Goal: Information Seeking & Learning: Understand process/instructions

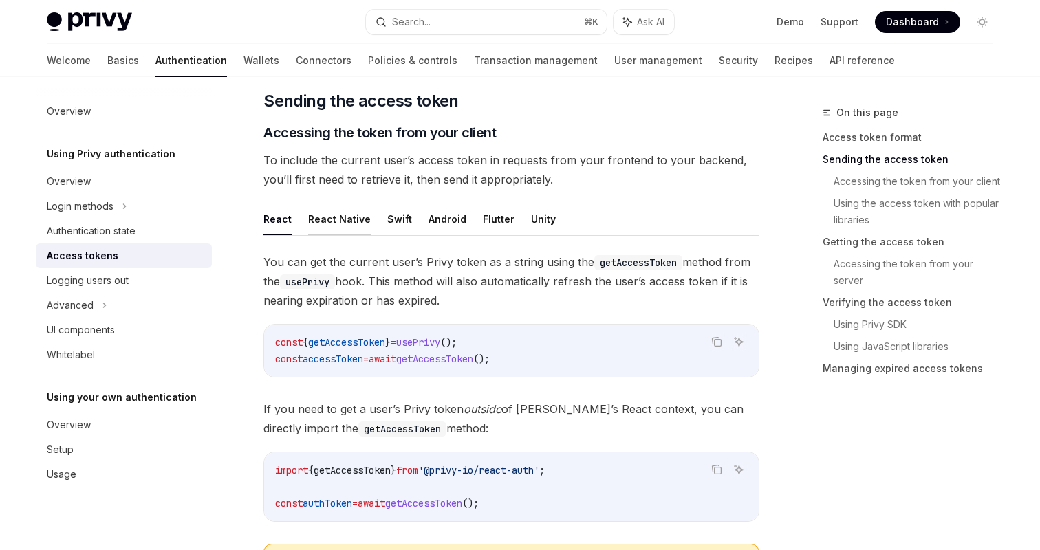
scroll to position [544, 0]
click at [336, 216] on button "React Native" at bounding box center [339, 217] width 63 height 32
type textarea "*"
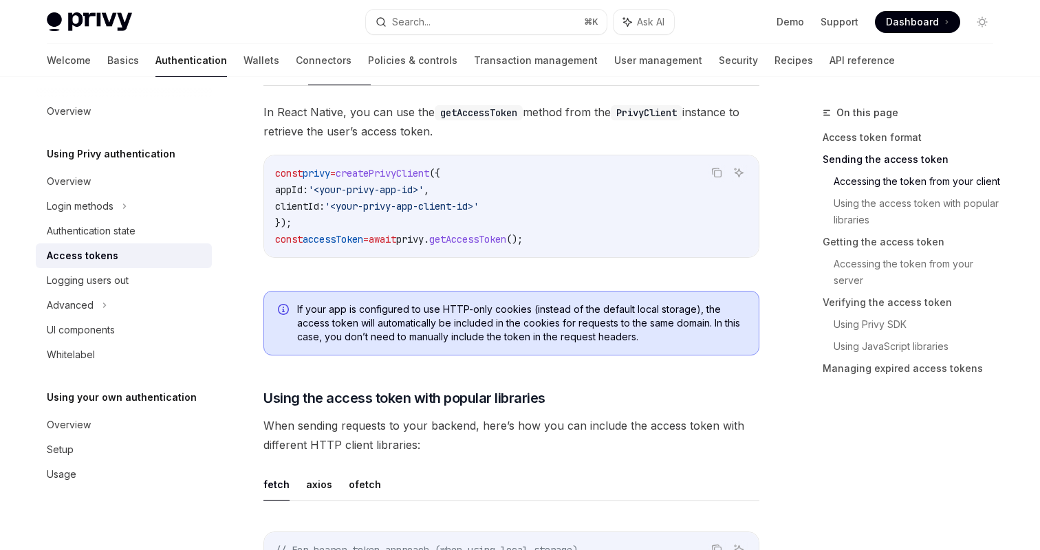
scroll to position [695, 0]
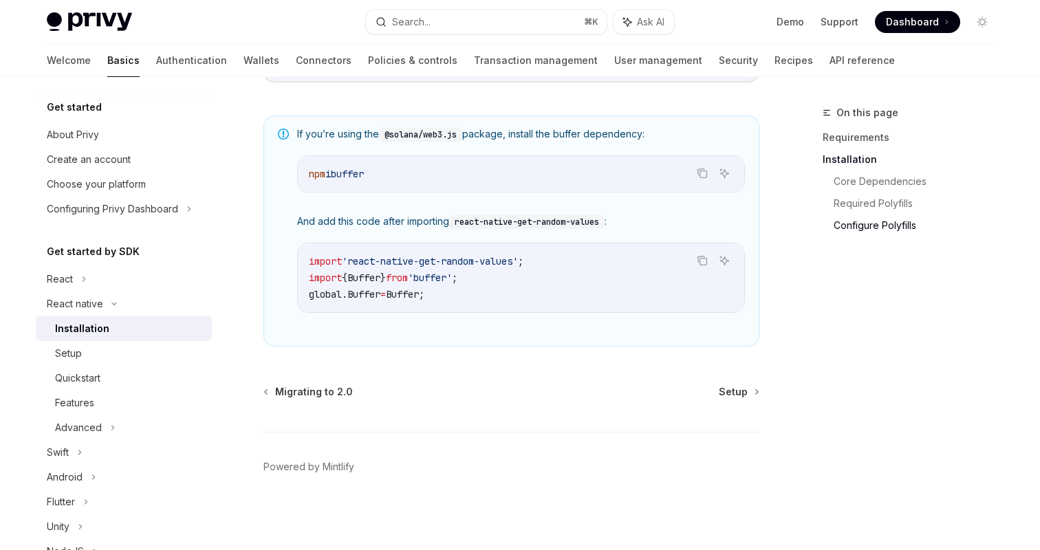
scroll to position [1023, 0]
click at [738, 384] on span "Setup" at bounding box center [733, 391] width 29 height 14
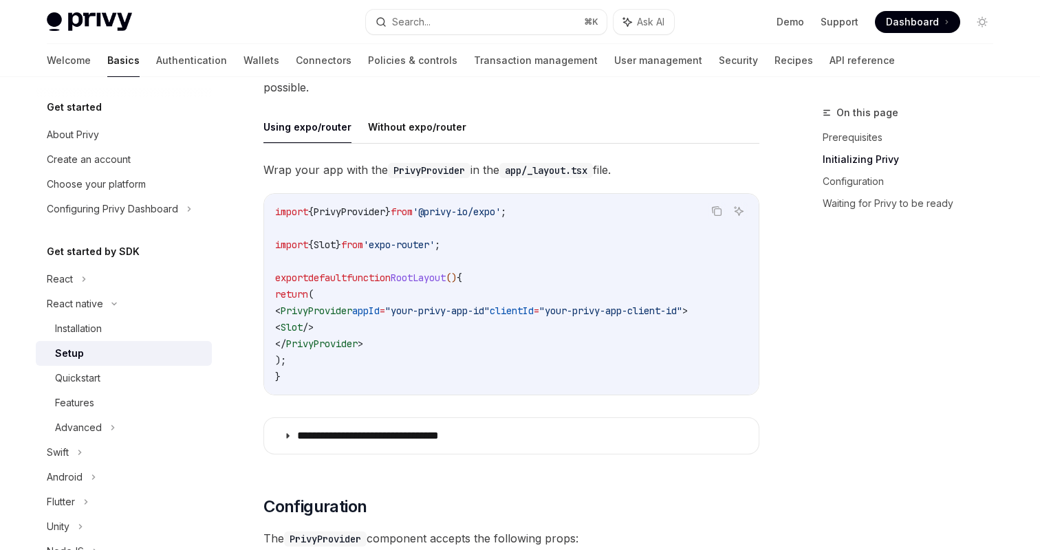
scroll to position [358, 0]
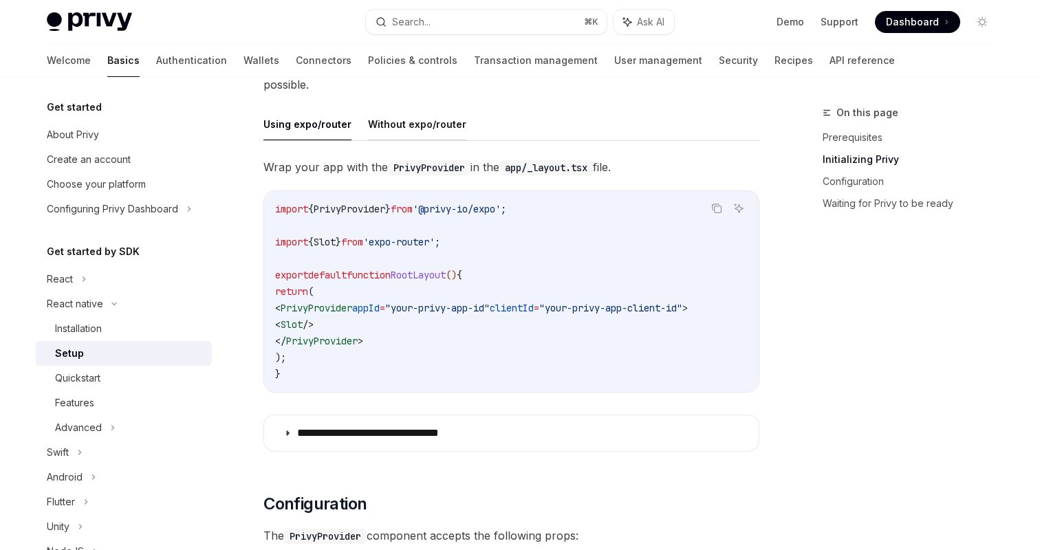
click at [393, 117] on button "Without expo/router" at bounding box center [417, 124] width 98 height 32
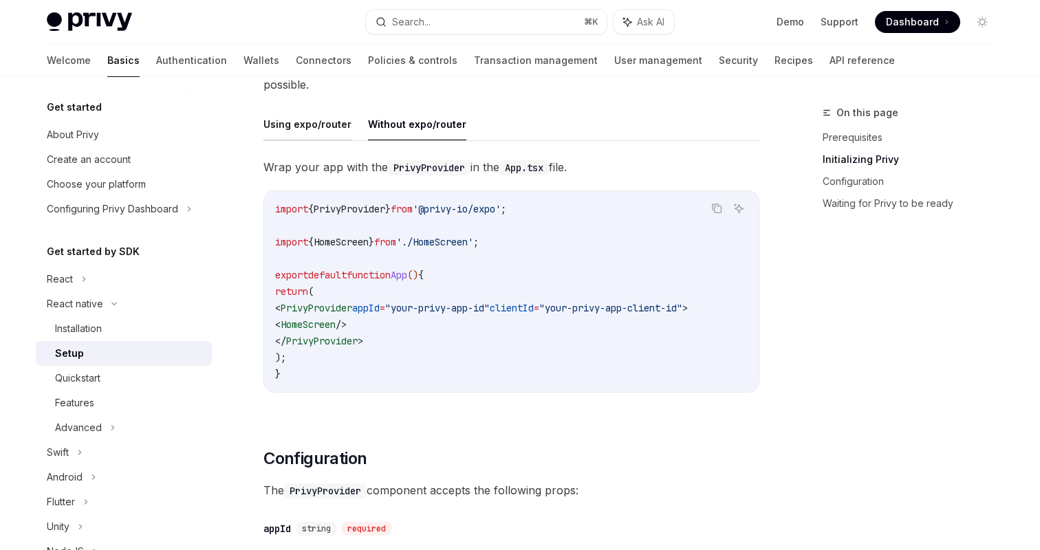
click at [316, 116] on button "Using expo/router" at bounding box center [307, 124] width 88 height 32
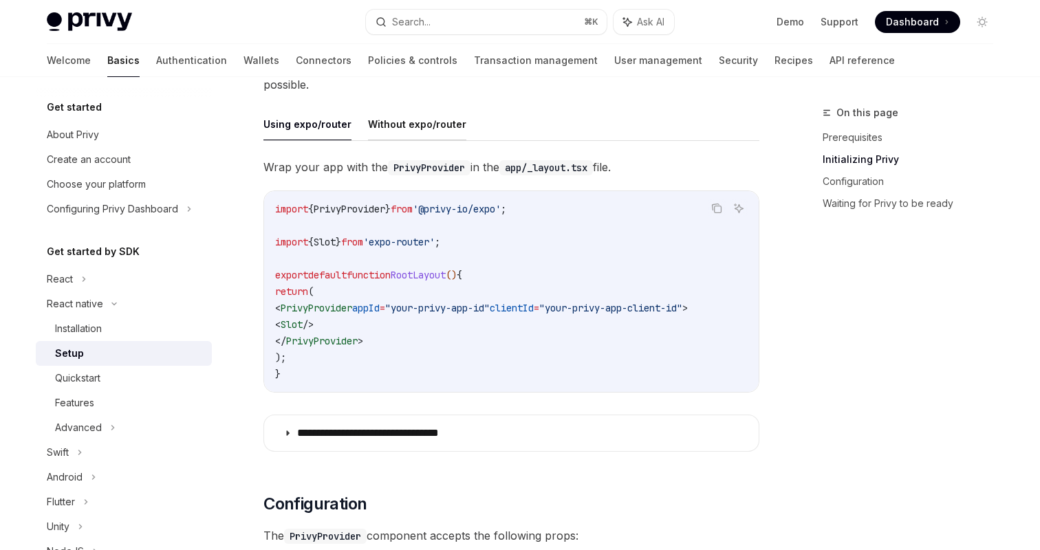
click at [399, 116] on button "Without expo/router" at bounding box center [417, 124] width 98 height 32
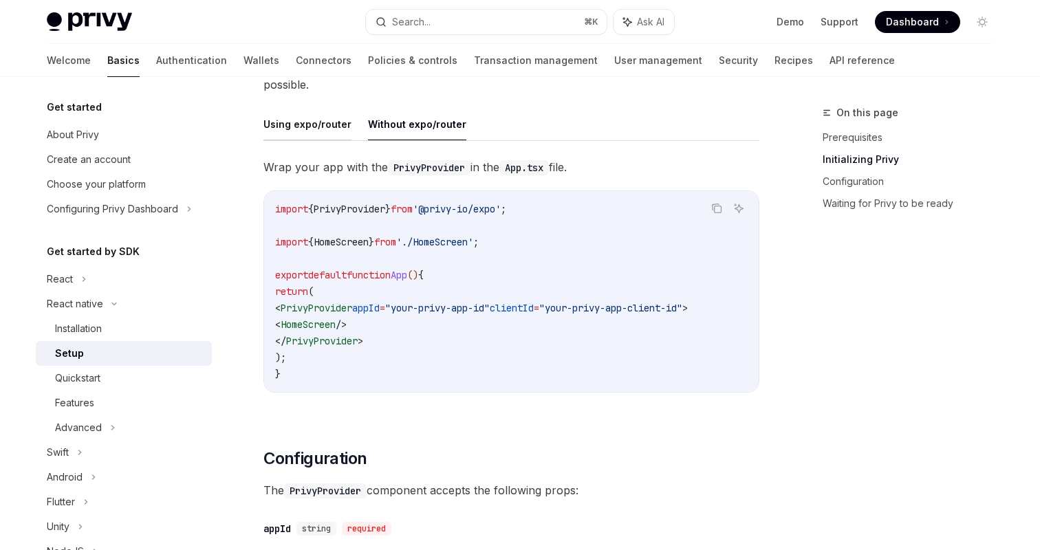
click at [327, 129] on button "Using expo/router" at bounding box center [307, 124] width 88 height 32
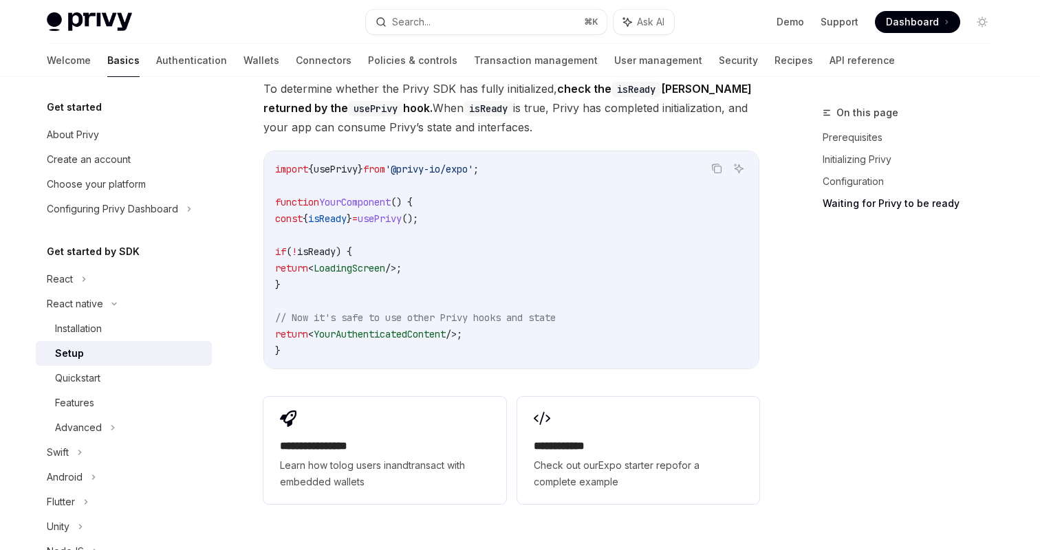
scroll to position [1182, 0]
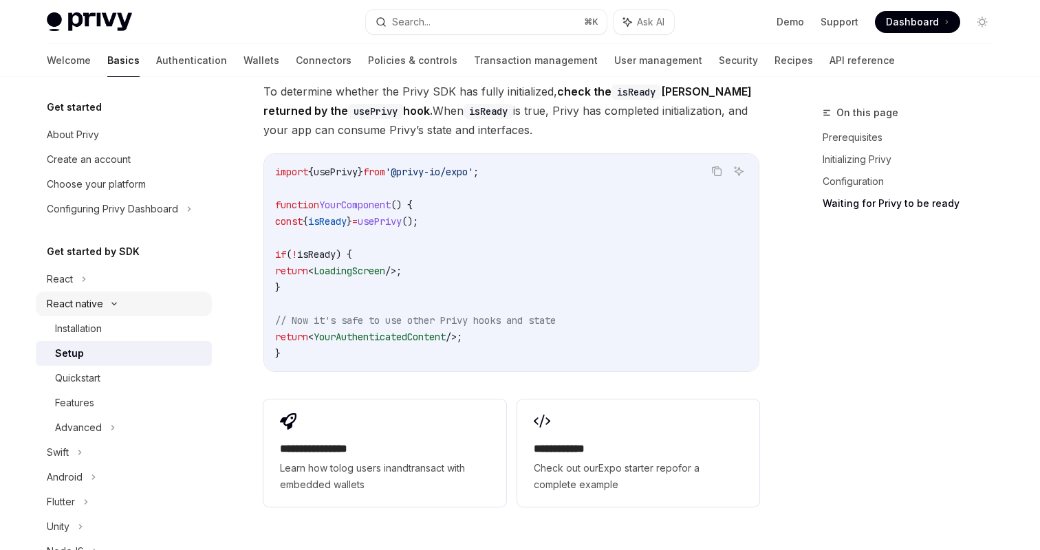
click at [86, 295] on div "React native" at bounding box center [124, 304] width 176 height 25
click at [83, 304] on div "React native" at bounding box center [75, 304] width 56 height 17
click at [83, 325] on div "Installation" at bounding box center [78, 328] width 47 height 17
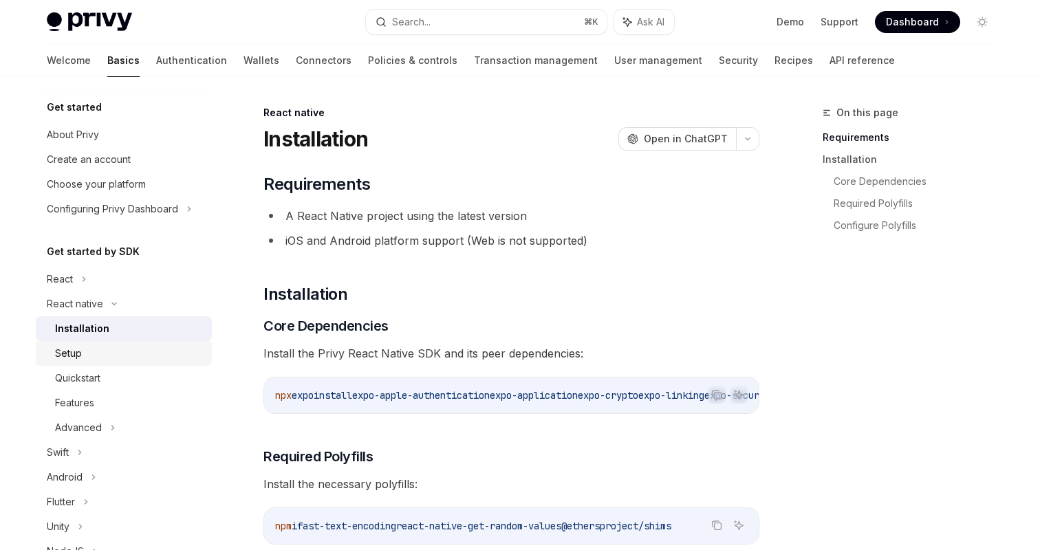
click at [89, 349] on div "Setup" at bounding box center [129, 353] width 149 height 17
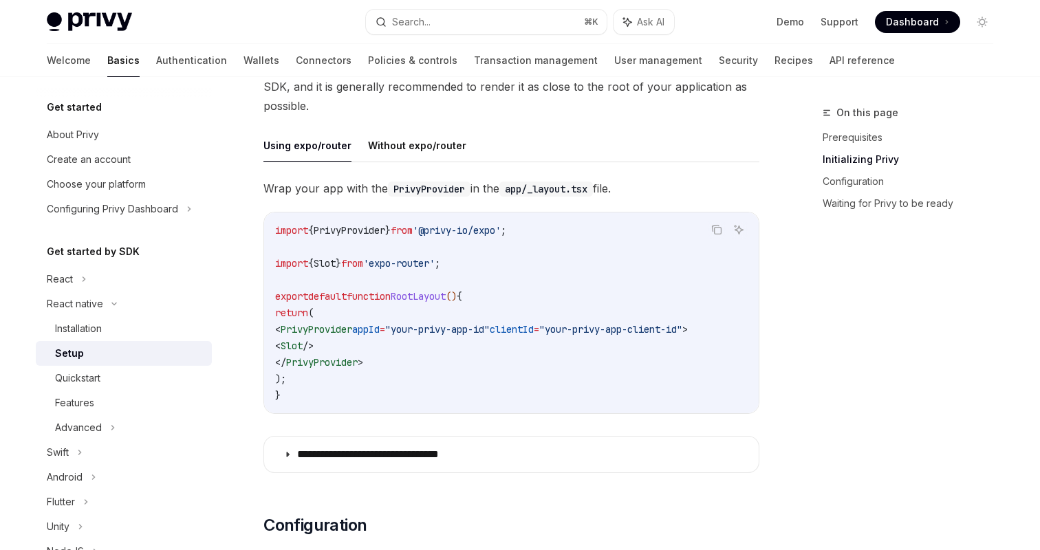
scroll to position [327, 0]
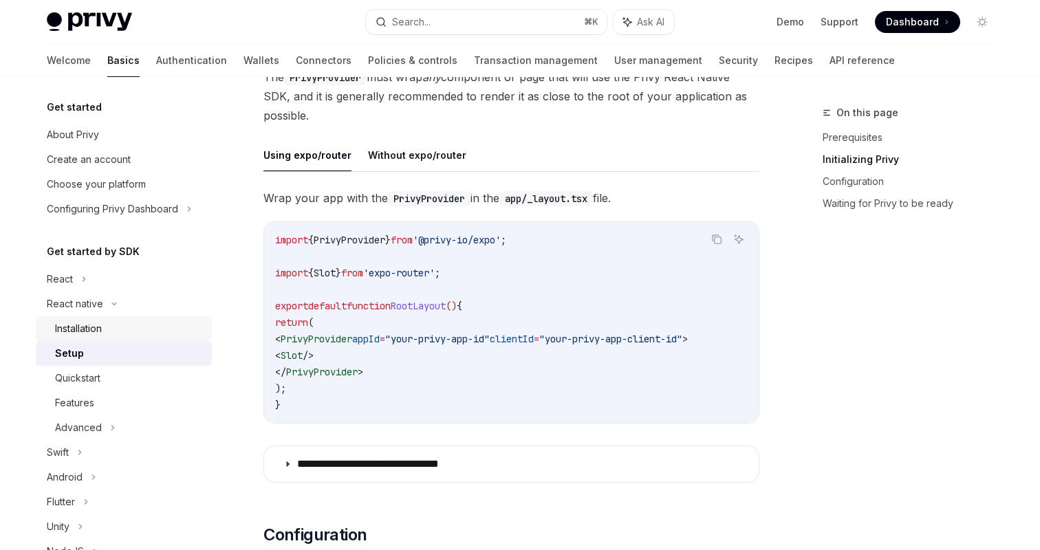
click at [102, 325] on div "Installation" at bounding box center [78, 328] width 47 height 17
type textarea "*"
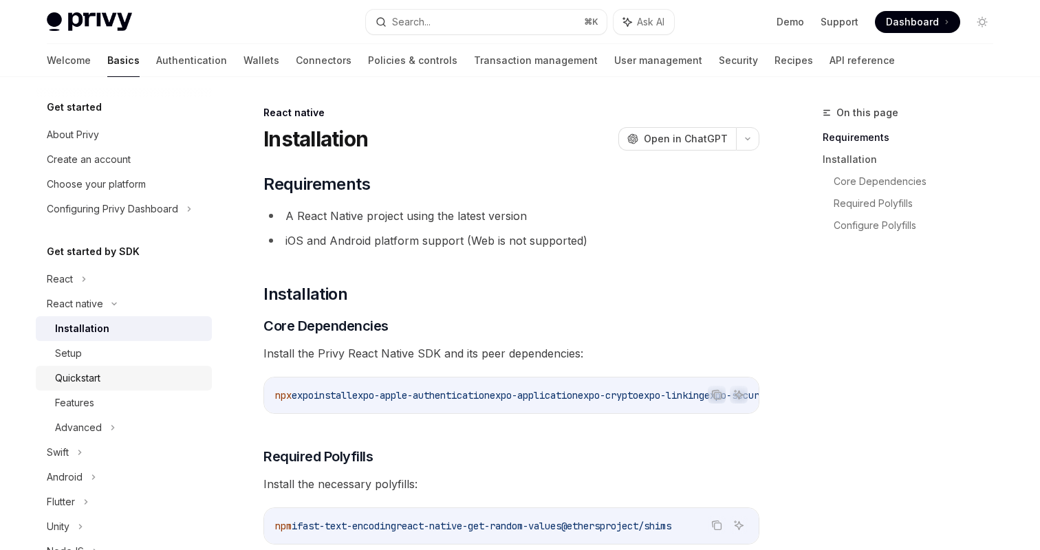
click at [100, 366] on ul "Installation Setup Quickstart Features Advanced" at bounding box center [124, 378] width 176 height 124
click at [99, 377] on div "Quickstart" at bounding box center [77, 378] width 45 height 17
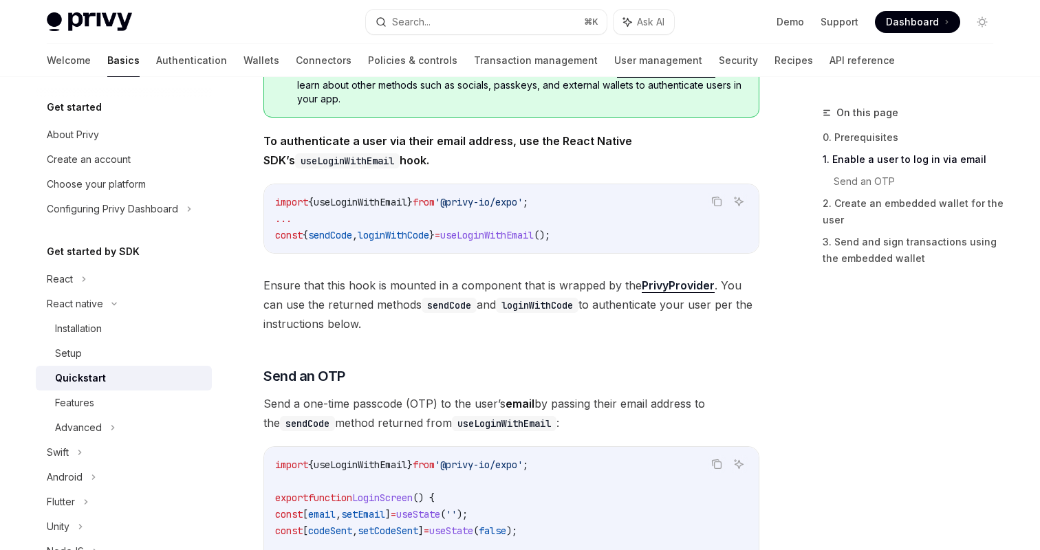
scroll to position [309, 0]
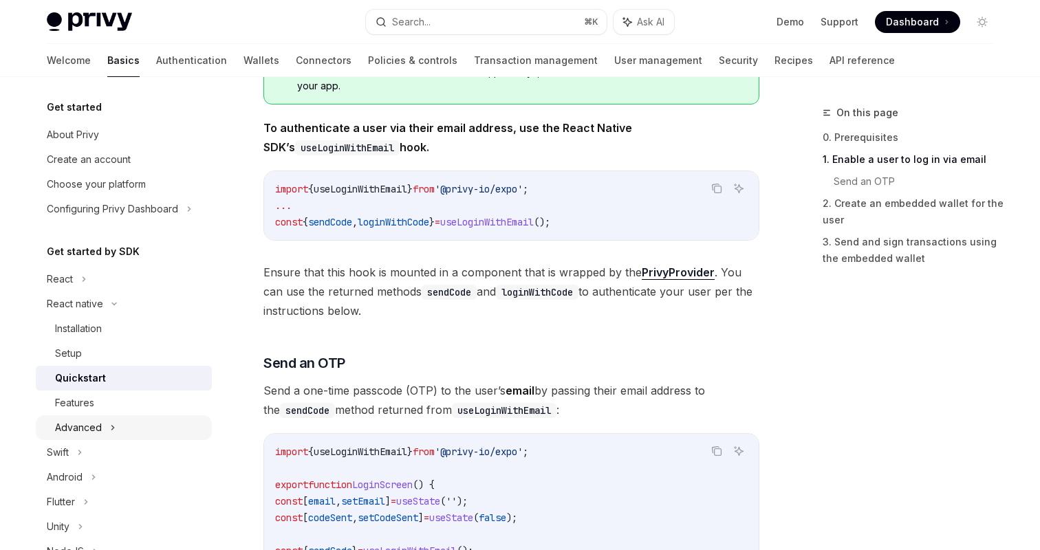
click at [107, 426] on div "Advanced" at bounding box center [124, 427] width 176 height 25
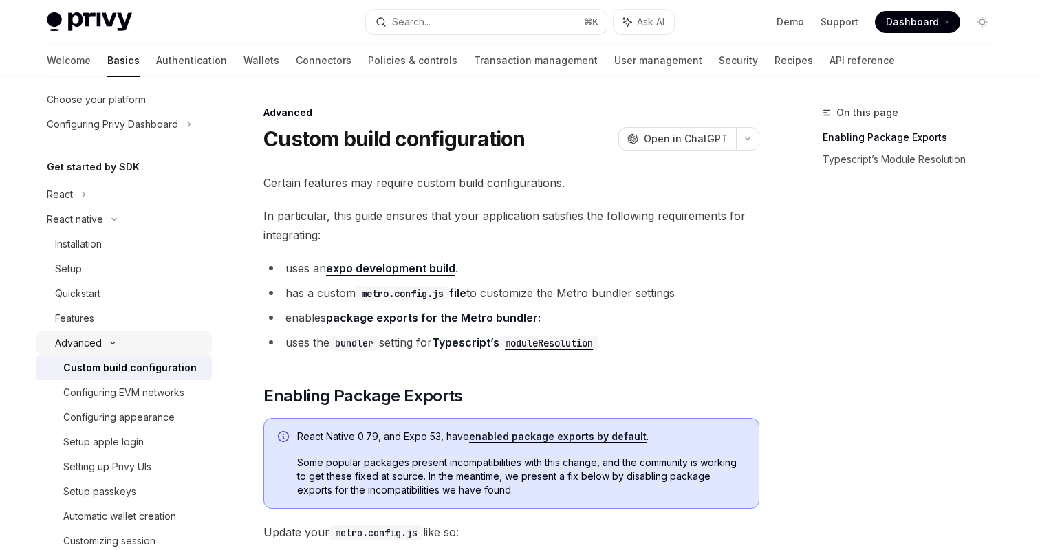
scroll to position [71, 0]
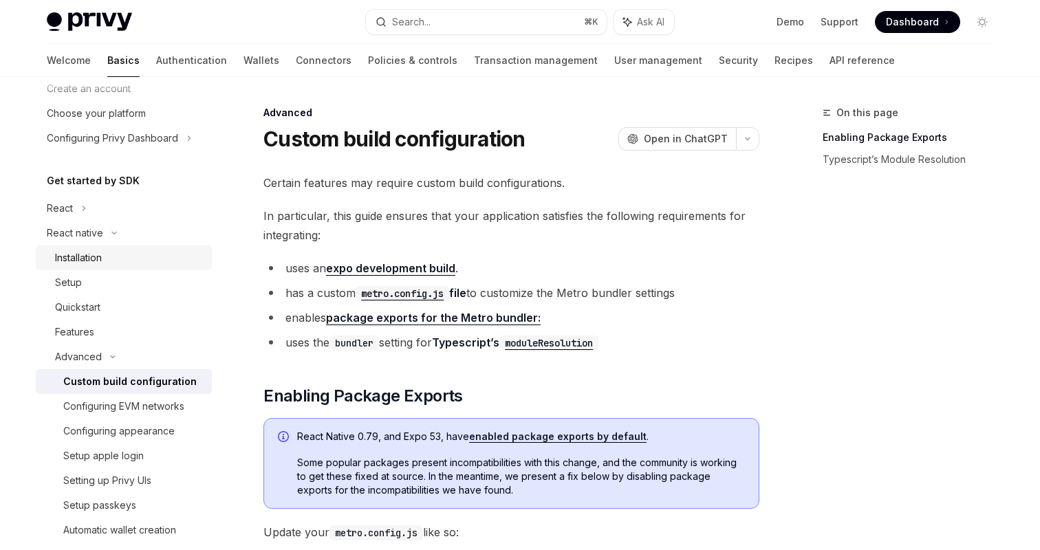
click at [113, 259] on div "Installation" at bounding box center [129, 258] width 149 height 17
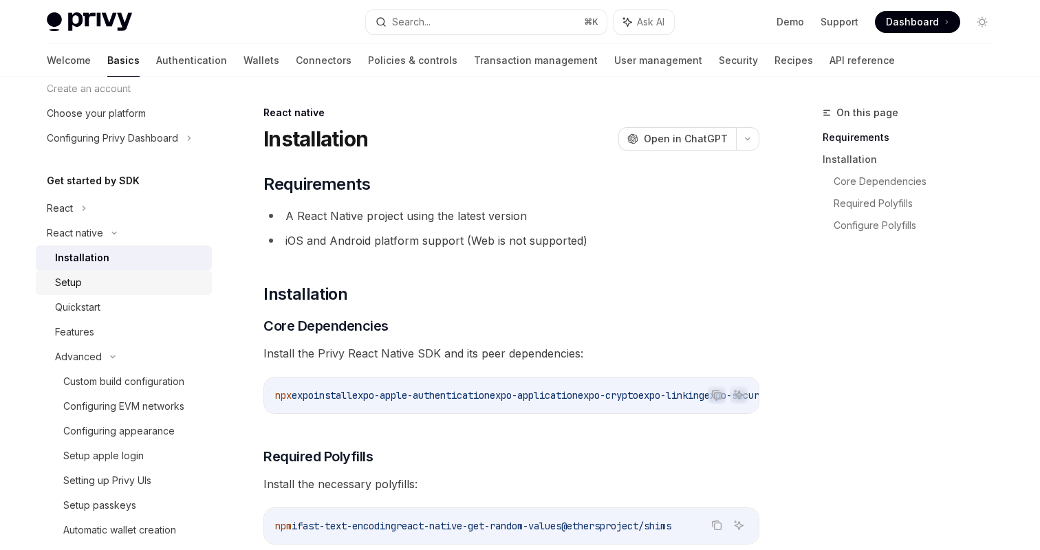
click at [97, 289] on div "Setup" at bounding box center [129, 282] width 149 height 17
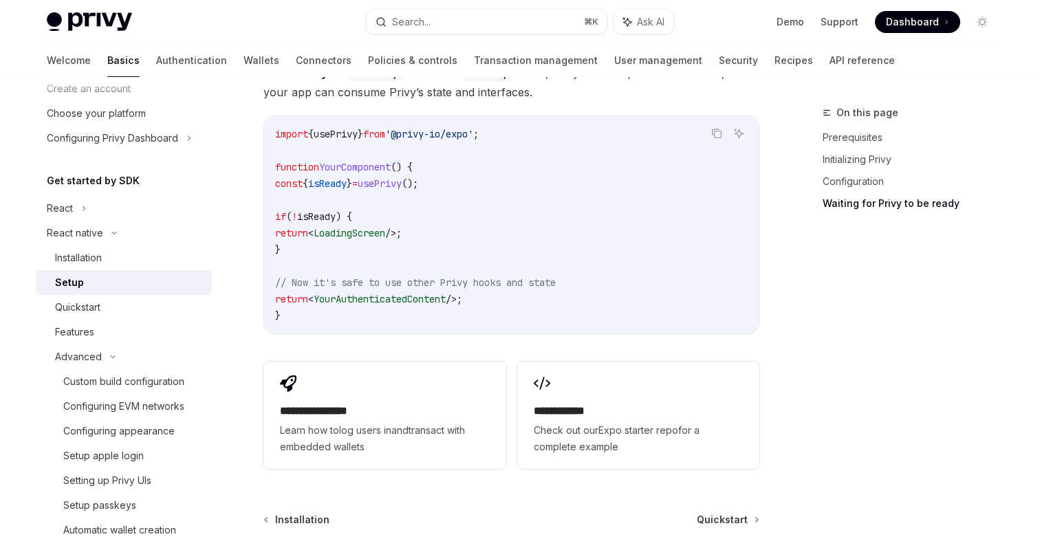
scroll to position [1229, 0]
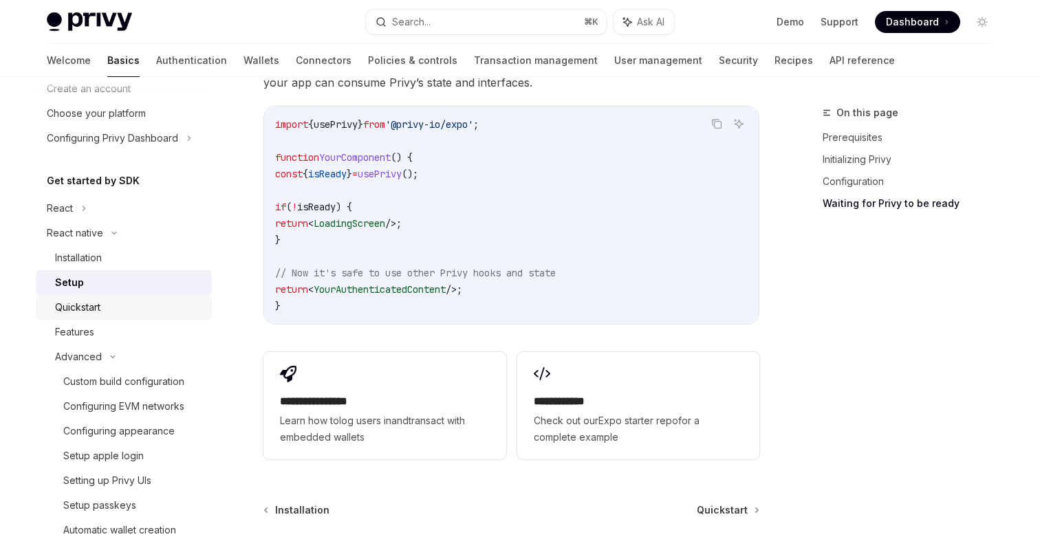
click at [92, 310] on div "Quickstart" at bounding box center [77, 307] width 45 height 17
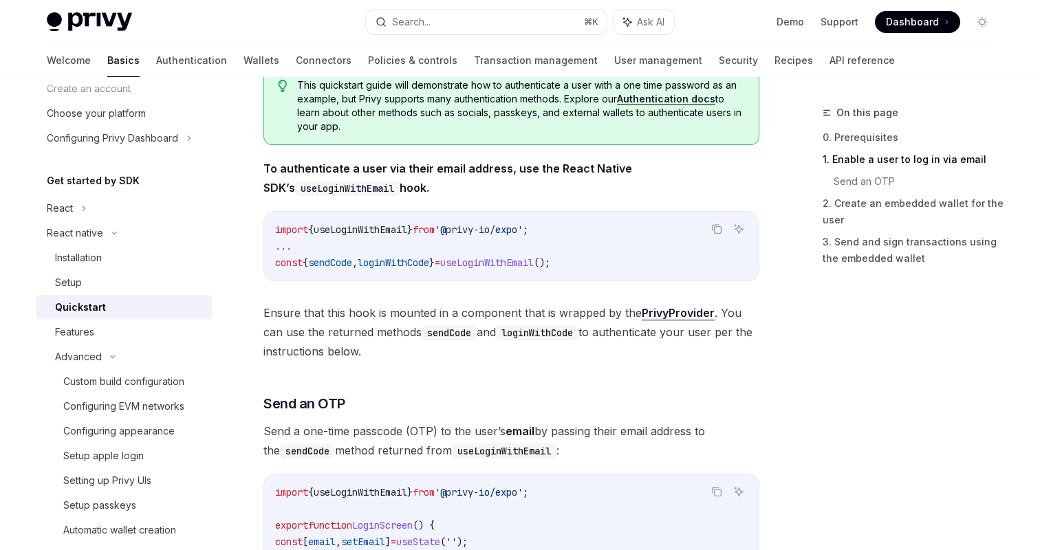
scroll to position [271, 0]
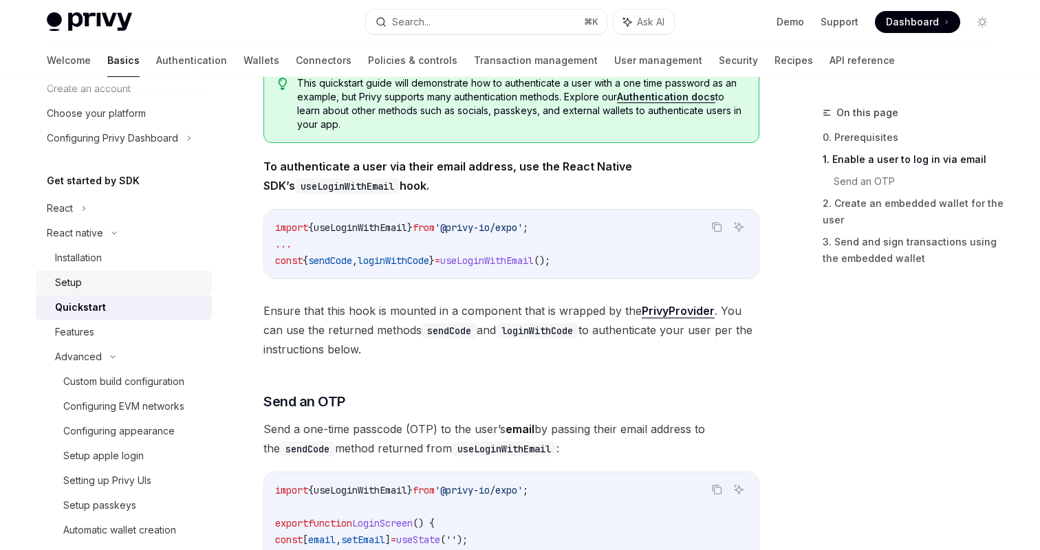
click at [102, 290] on div "Setup" at bounding box center [129, 282] width 149 height 17
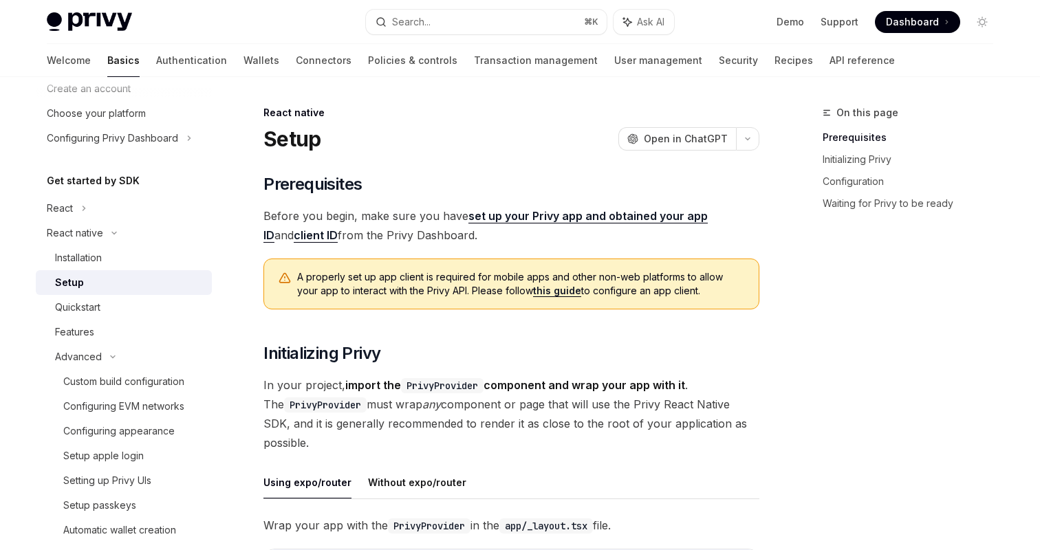
click at [111, 270] on link "Setup" at bounding box center [124, 282] width 176 height 25
click at [116, 272] on link "Setup" at bounding box center [124, 282] width 176 height 25
click at [117, 254] on div "Installation" at bounding box center [129, 258] width 149 height 17
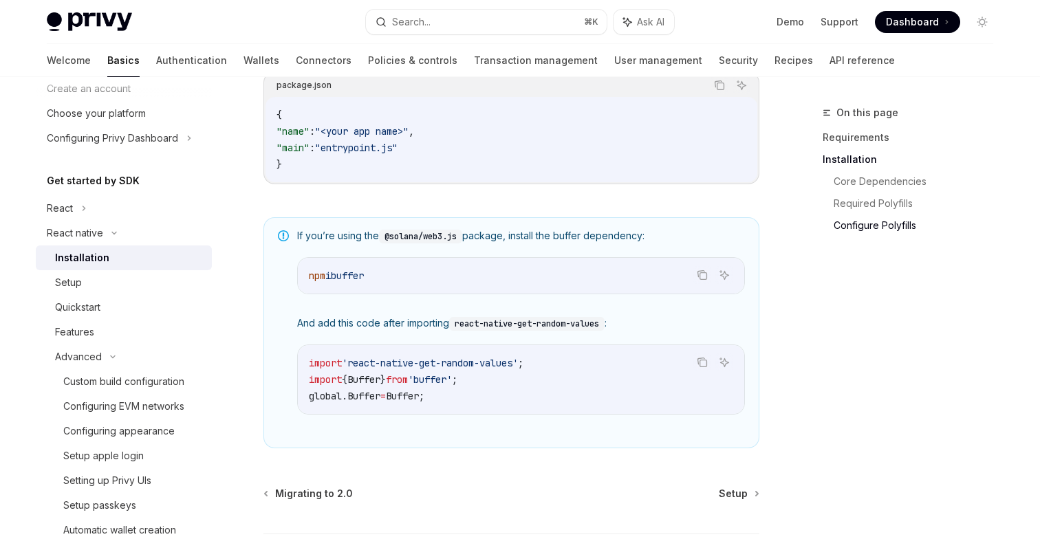
scroll to position [1023, 0]
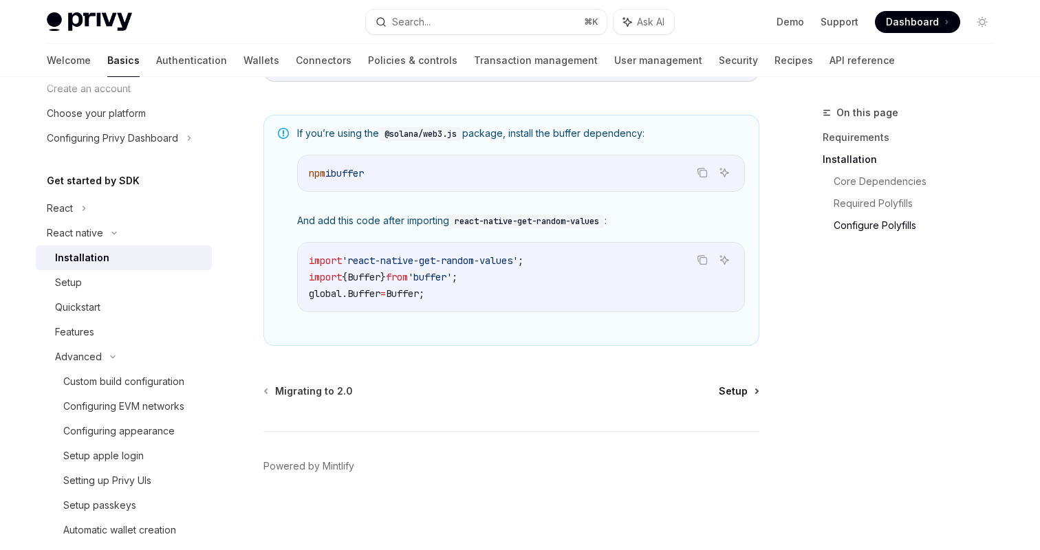
click at [731, 389] on span "Setup" at bounding box center [733, 391] width 29 height 14
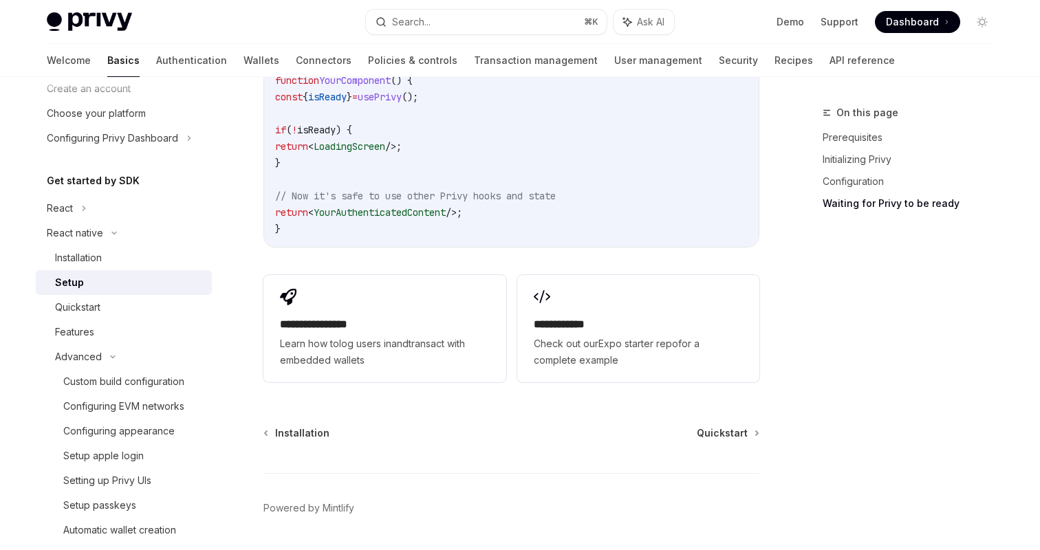
scroll to position [1304, 0]
click at [728, 428] on span "Quickstart" at bounding box center [722, 435] width 51 height 14
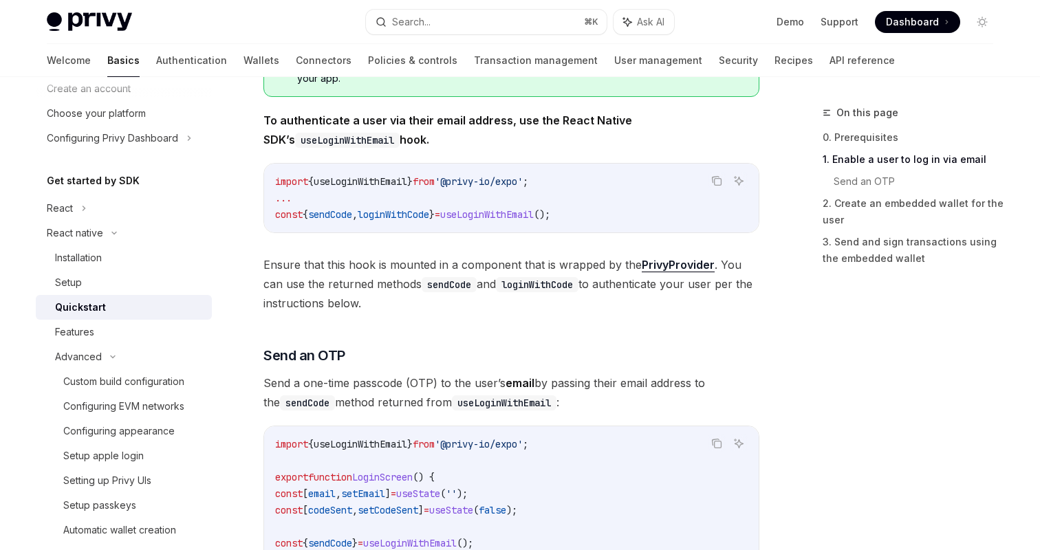
scroll to position [315, 0]
click at [658, 269] on link "PrivyProvider" at bounding box center [678, 267] width 73 height 14
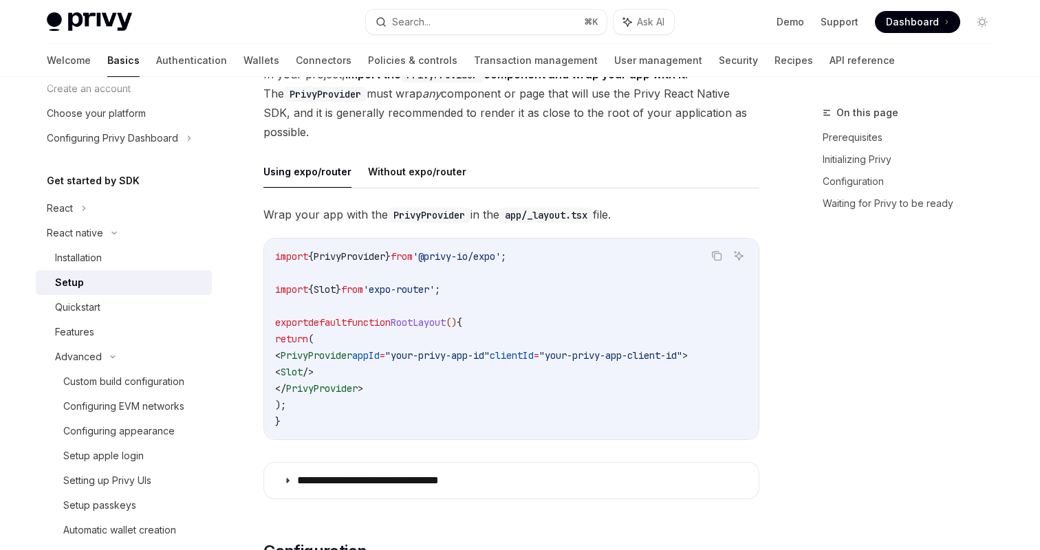
scroll to position [238, 0]
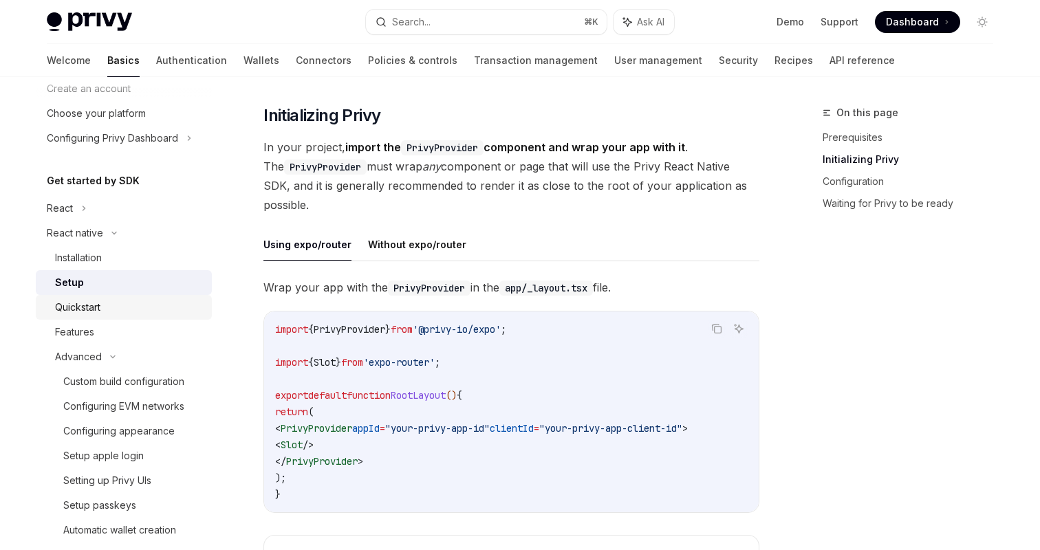
click at [106, 310] on div "Quickstart" at bounding box center [129, 307] width 149 height 17
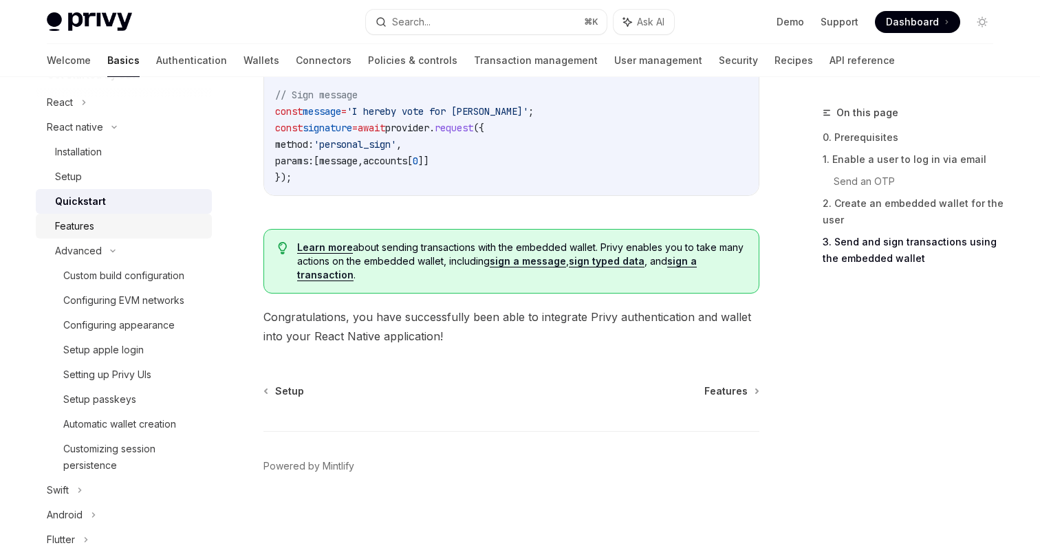
scroll to position [181, 0]
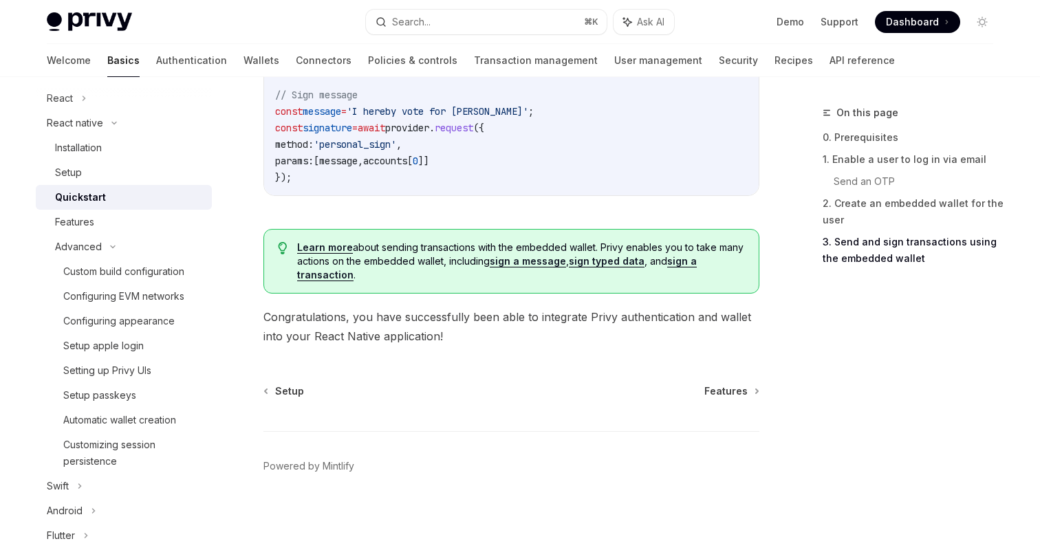
click at [105, 195] on div "Quickstart" at bounding box center [129, 197] width 149 height 17
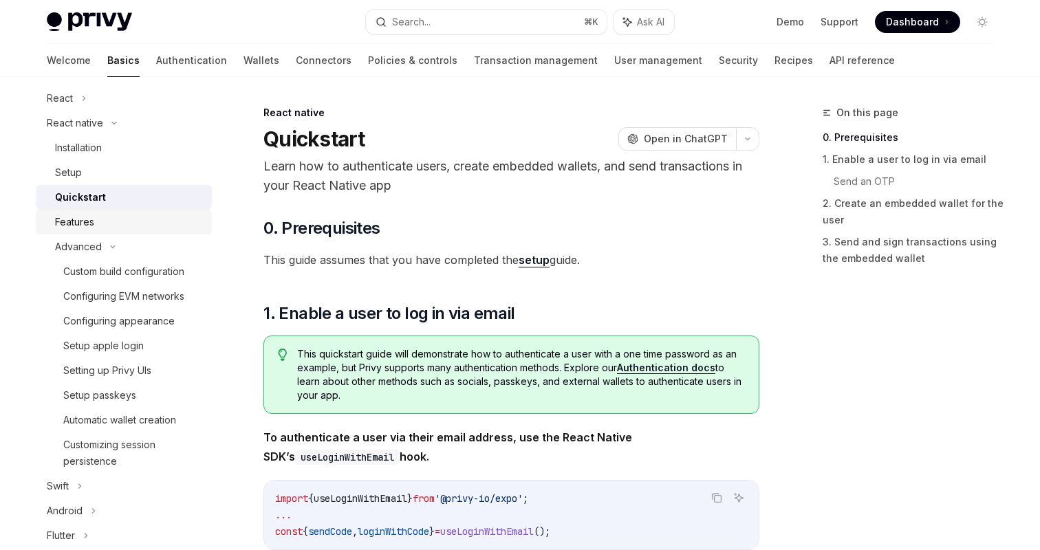
click at [94, 226] on div "Features" at bounding box center [129, 222] width 149 height 17
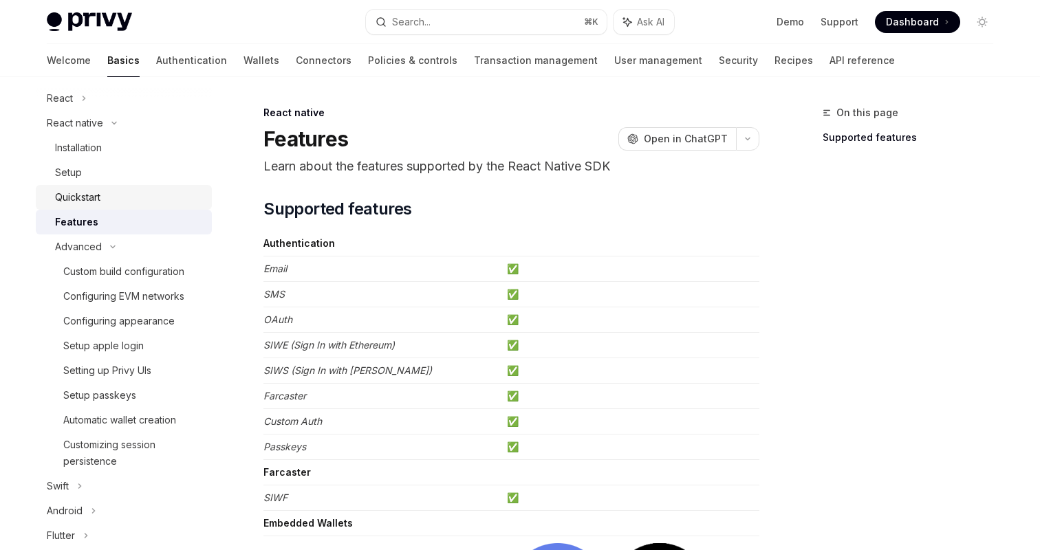
click at [105, 199] on div "Quickstart" at bounding box center [129, 197] width 149 height 17
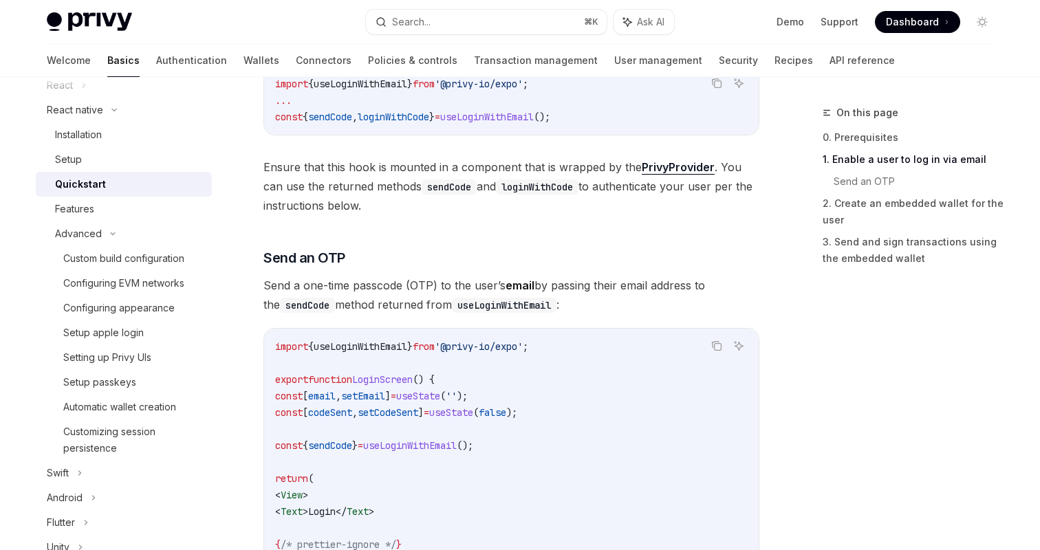
scroll to position [206, 0]
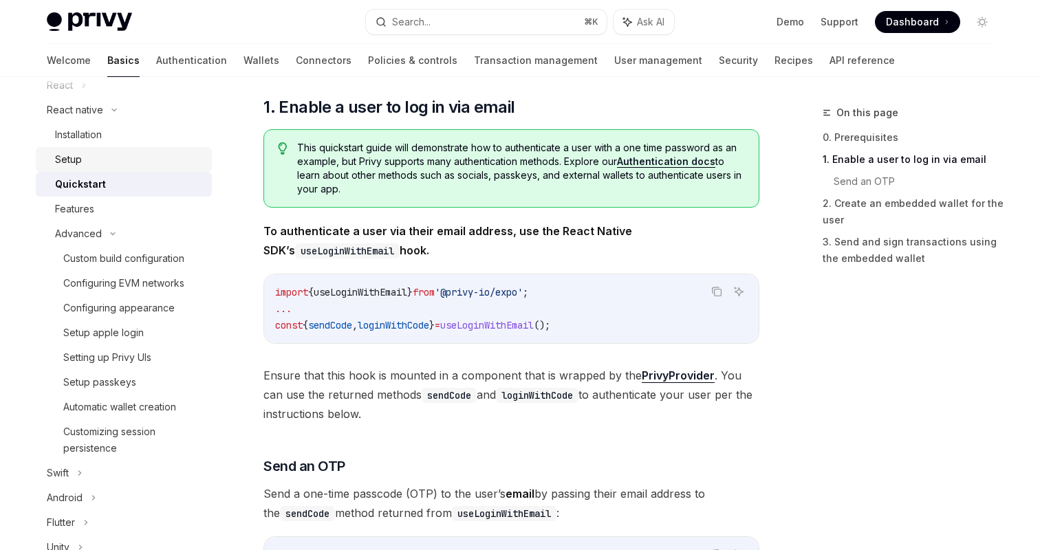
click at [132, 167] on div "Setup" at bounding box center [129, 159] width 149 height 17
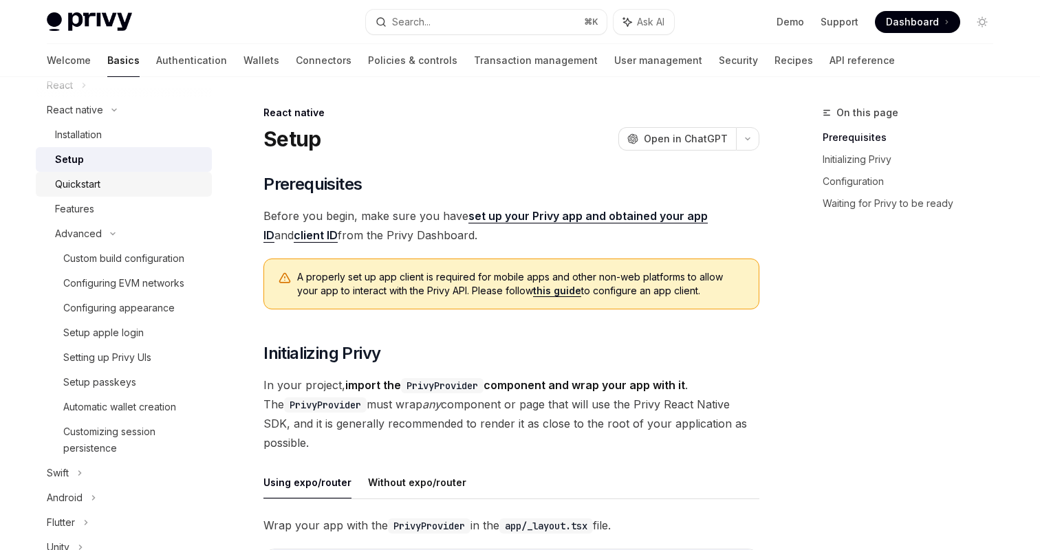
click at [127, 192] on div "Quickstart" at bounding box center [129, 184] width 149 height 17
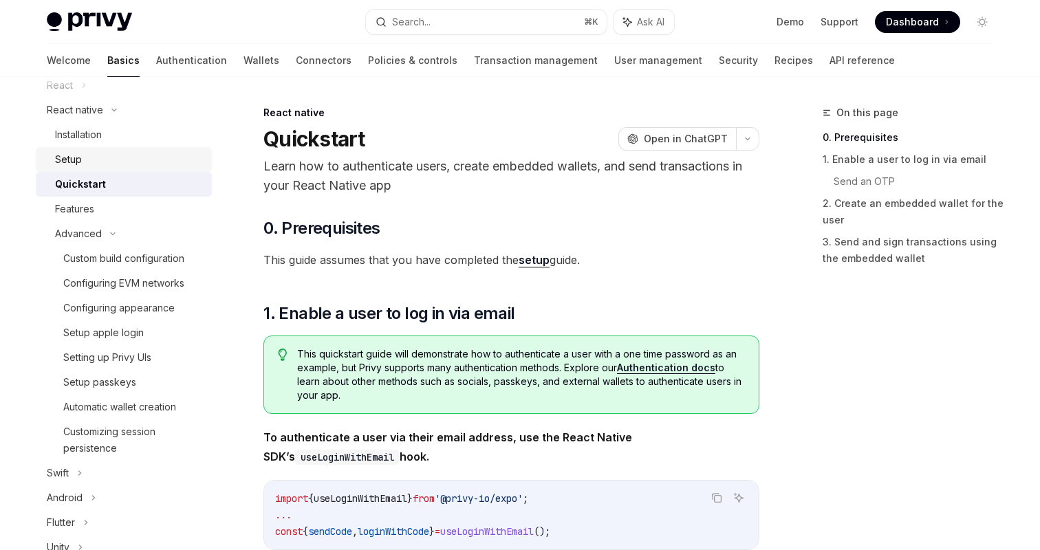
click at [98, 161] on div "Setup" at bounding box center [129, 159] width 149 height 17
type textarea "*"
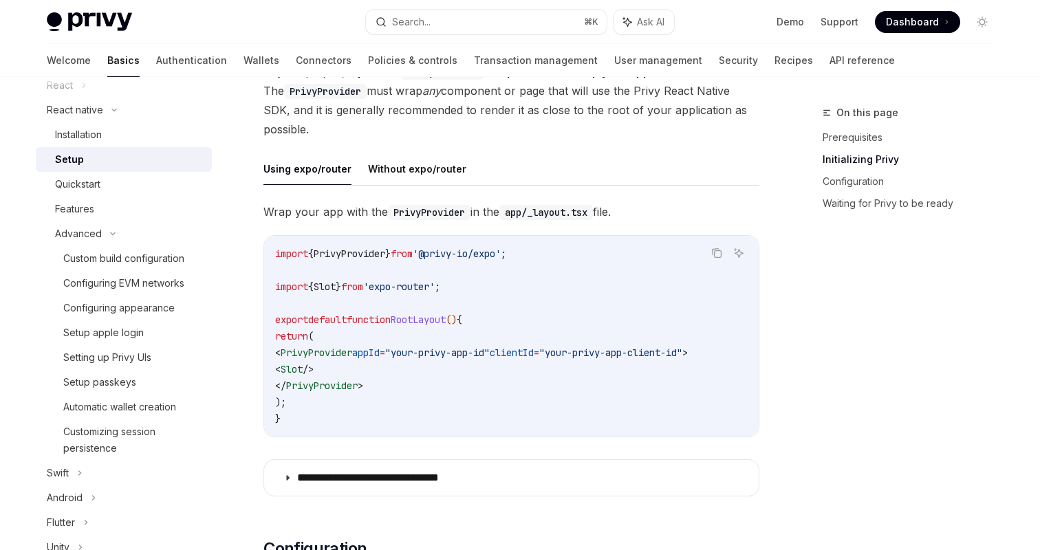
scroll to position [226, 0]
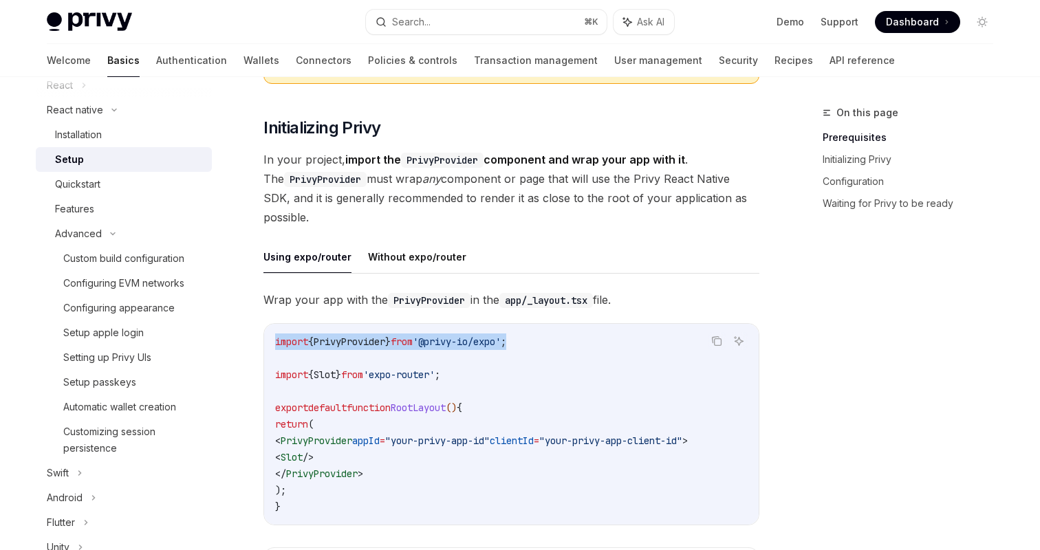
drag, startPoint x: 540, startPoint y: 337, endPoint x: 262, endPoint y: 345, distance: 277.9
click at [267, 341] on div "import { PrivyProvider } from '@privy-io/expo' ; import { Slot } from 'expo-rou…" at bounding box center [511, 424] width 494 height 201
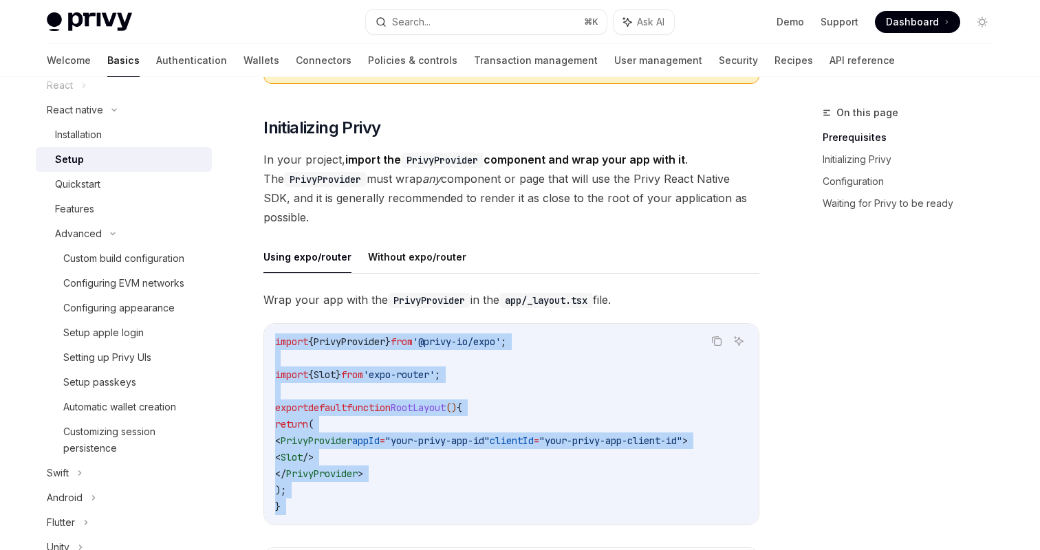
drag, startPoint x: 267, startPoint y: 341, endPoint x: 495, endPoint y: 509, distance: 283.3
click at [495, 509] on div "import { PrivyProvider } from '@privy-io/expo' ; import { Slot } from 'expo-rou…" at bounding box center [511, 424] width 494 height 201
click at [651, 351] on code "import { PrivyProvider } from '@privy-io/expo' ; import { Slot } from 'expo-rou…" at bounding box center [511, 424] width 472 height 182
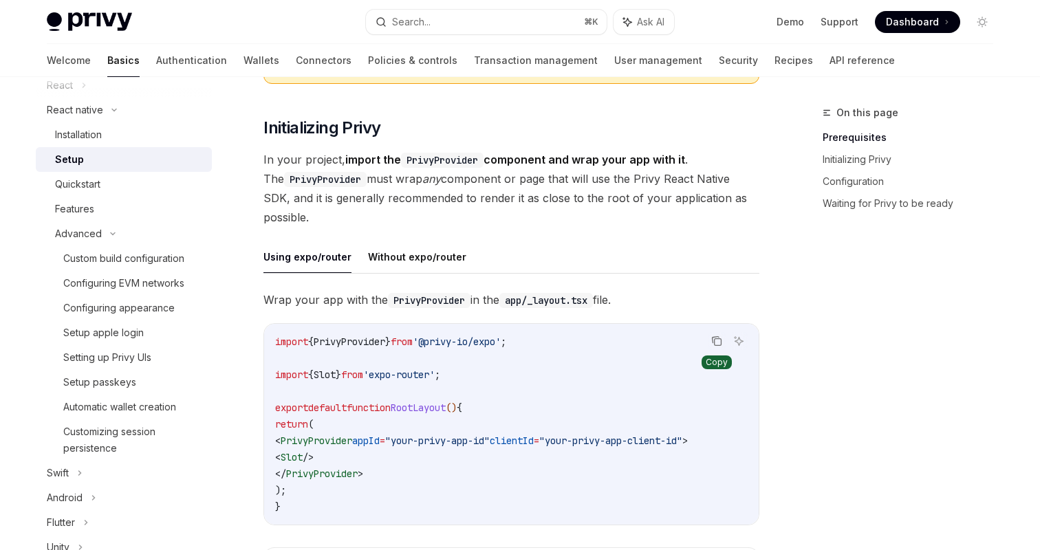
click at [712, 338] on icon "Copy the contents from the code block" at bounding box center [715, 340] width 7 height 6
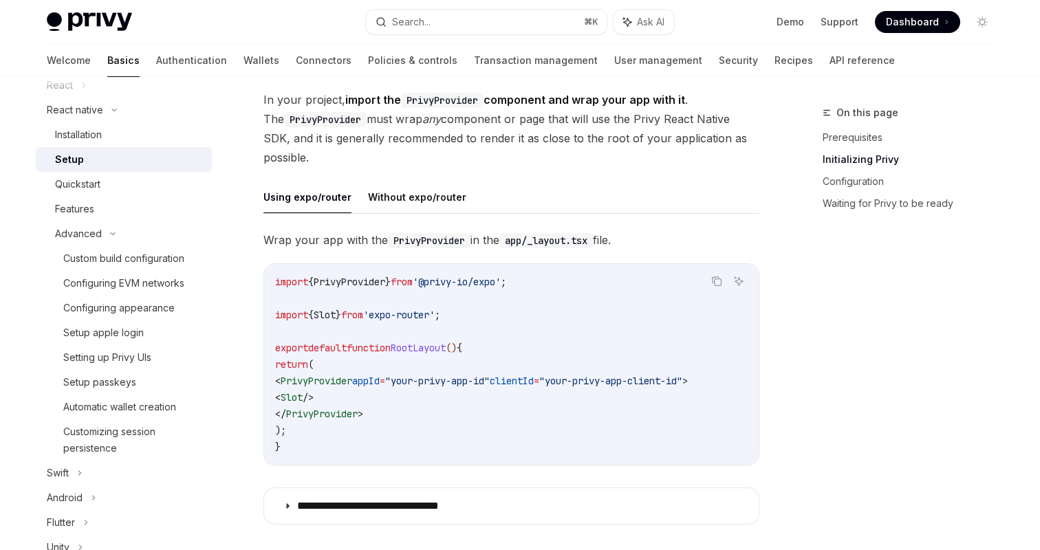
scroll to position [288, 0]
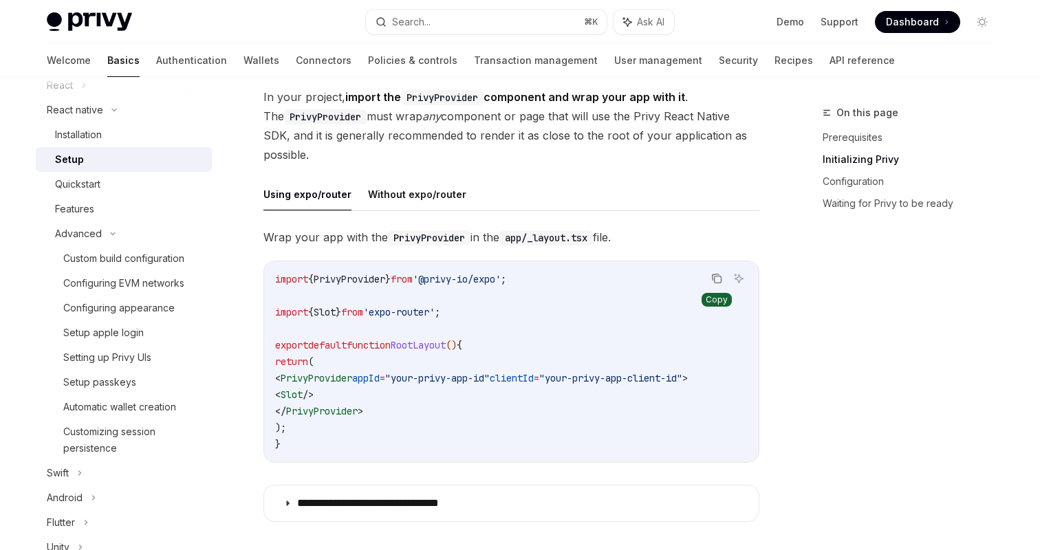
click at [719, 280] on icon "Copy the contents from the code block" at bounding box center [716, 278] width 11 height 11
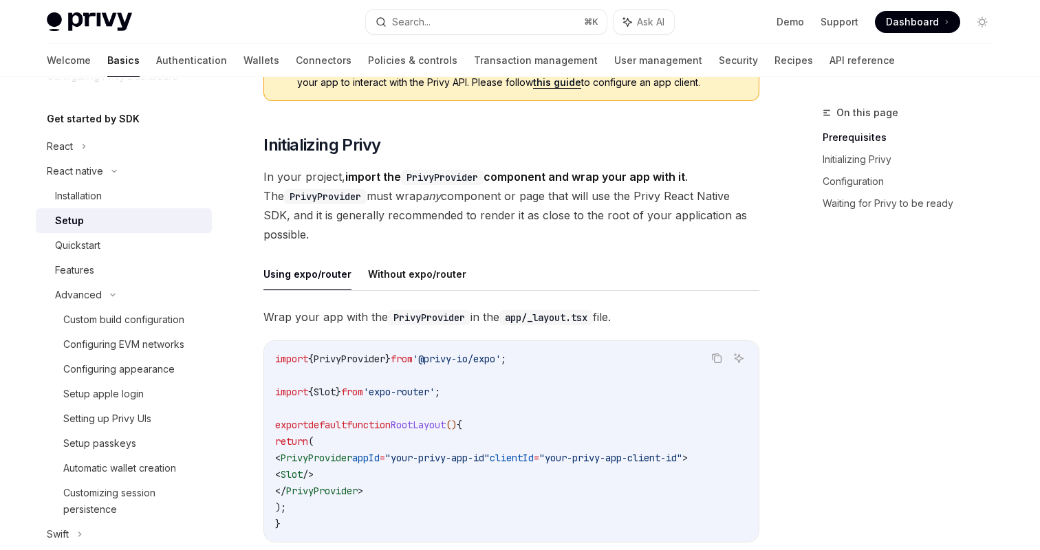
scroll to position [0, 0]
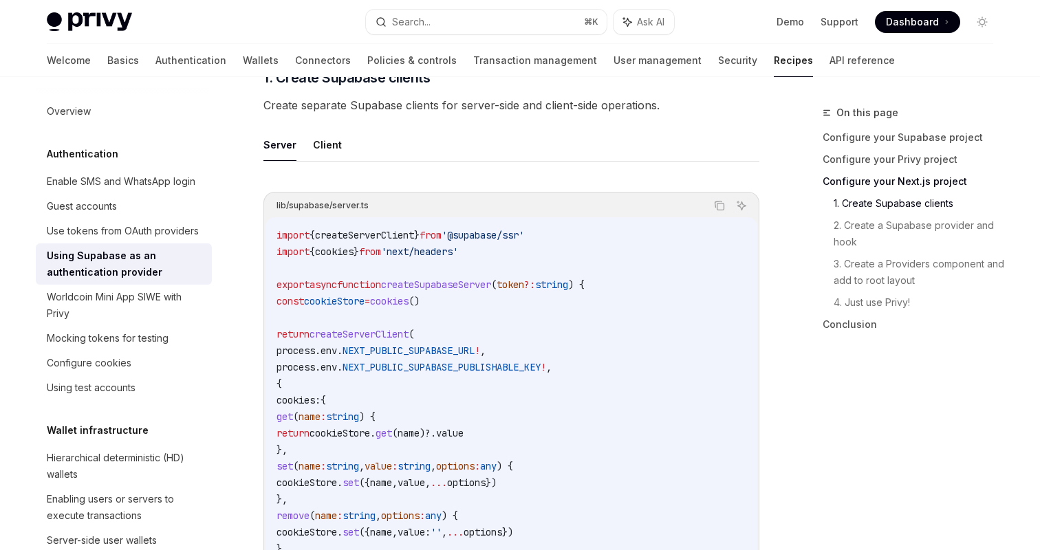
scroll to position [659, 0]
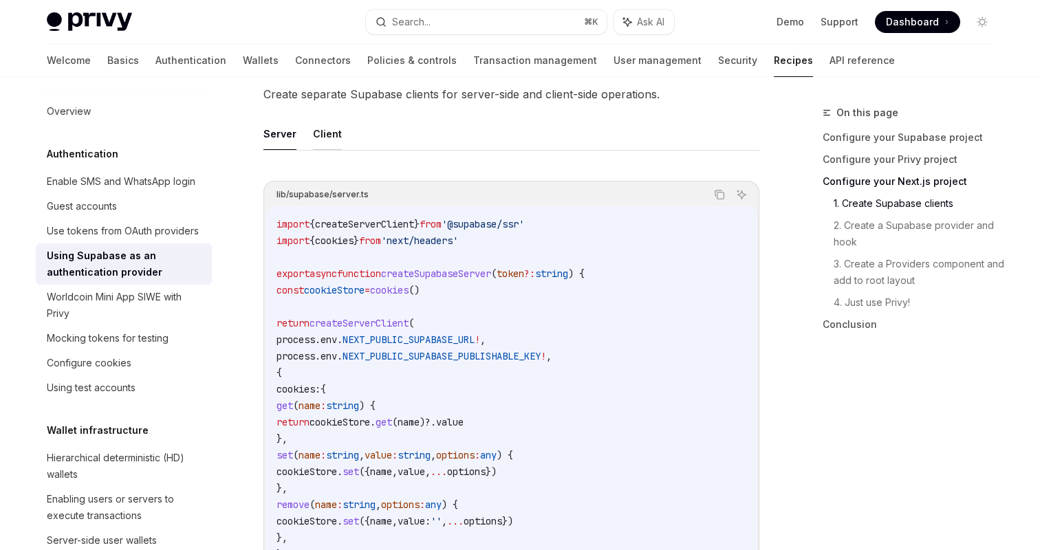
click at [320, 124] on button "Client" at bounding box center [327, 134] width 29 height 32
type textarea "*"
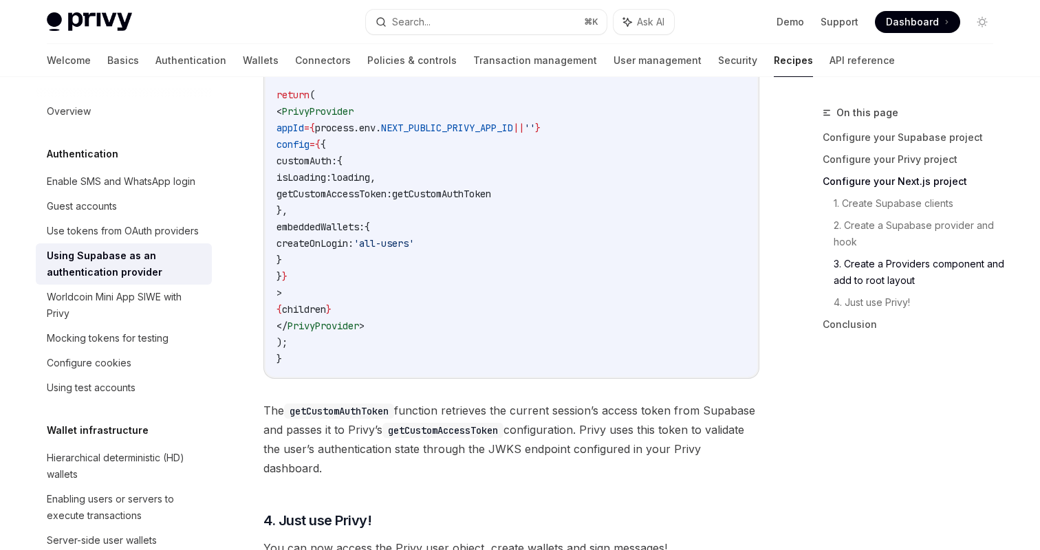
scroll to position [2858, 0]
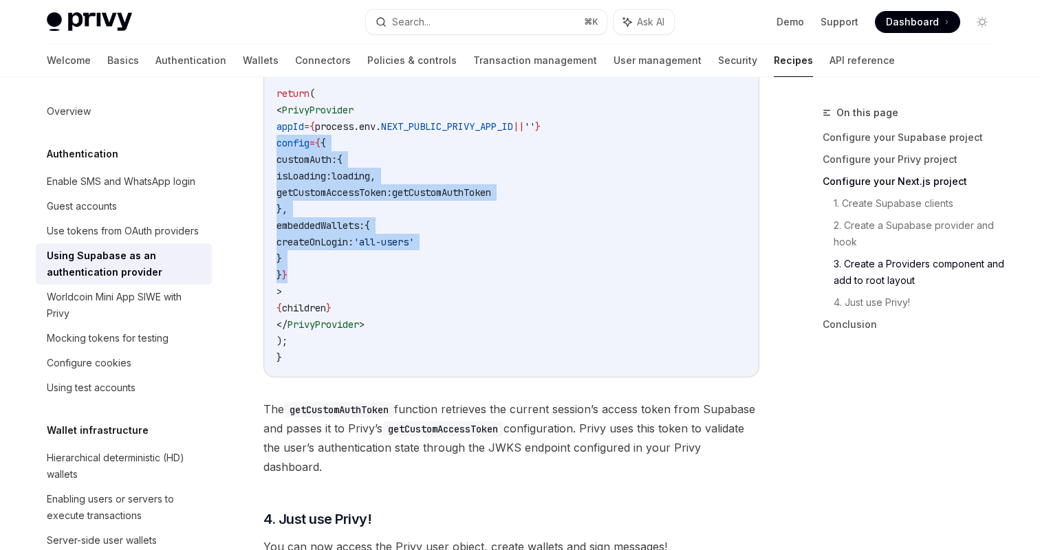
drag, startPoint x: 333, startPoint y: 279, endPoint x: 247, endPoint y: 150, distance: 155.2
copy code "config = { { customAuth: { isLoading: loading , getCustomAccessToken: getCustom…"
drag, startPoint x: 328, startPoint y: 280, endPoint x: 260, endPoint y: 131, distance: 163.4
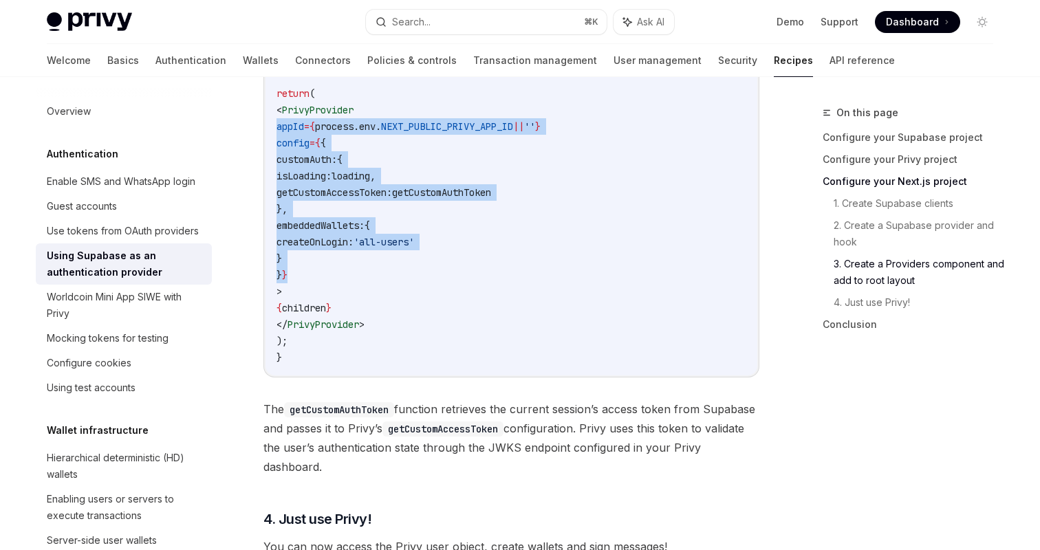
copy code "appId = { process . env . NEXT_PUBLIC_PRIVY_APP_ID || '' } config = { { customA…"
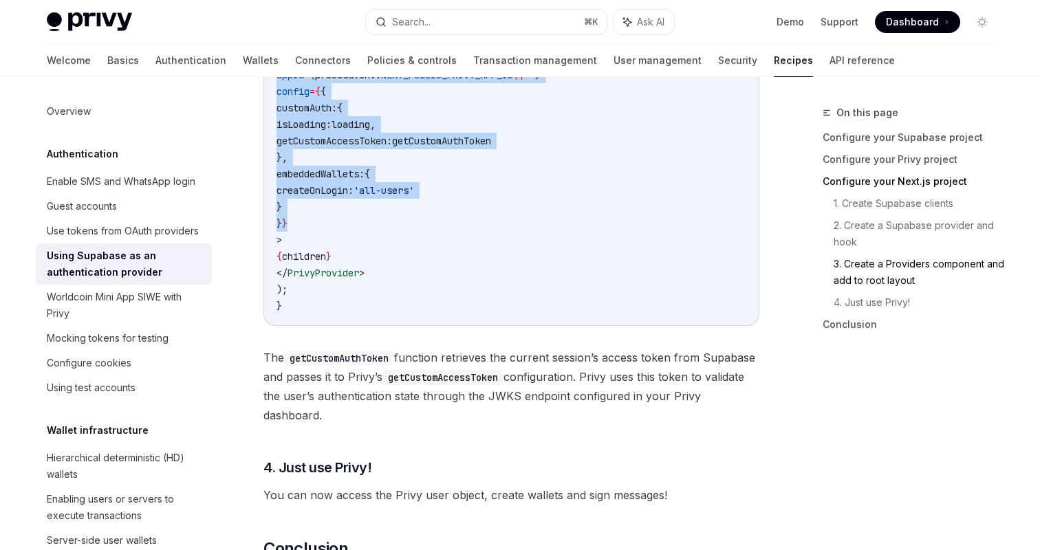
scroll to position [2912, 0]
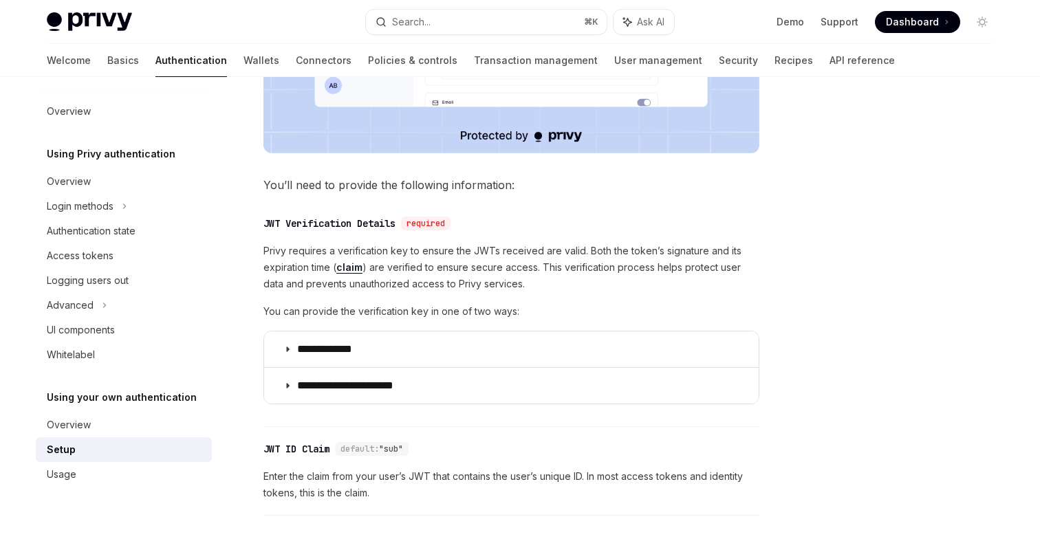
scroll to position [572, 0]
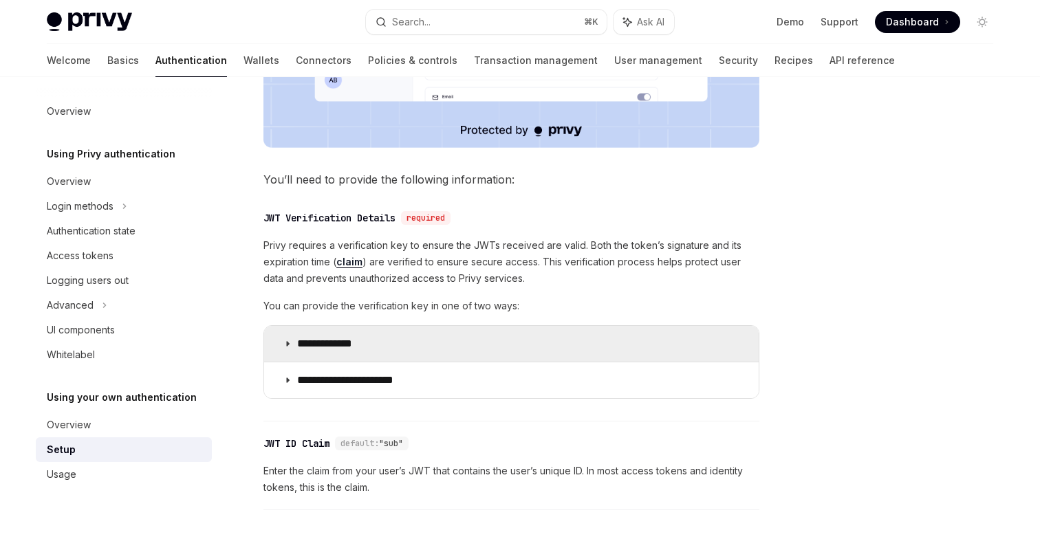
click at [397, 359] on summary "**********" at bounding box center [511, 344] width 494 height 36
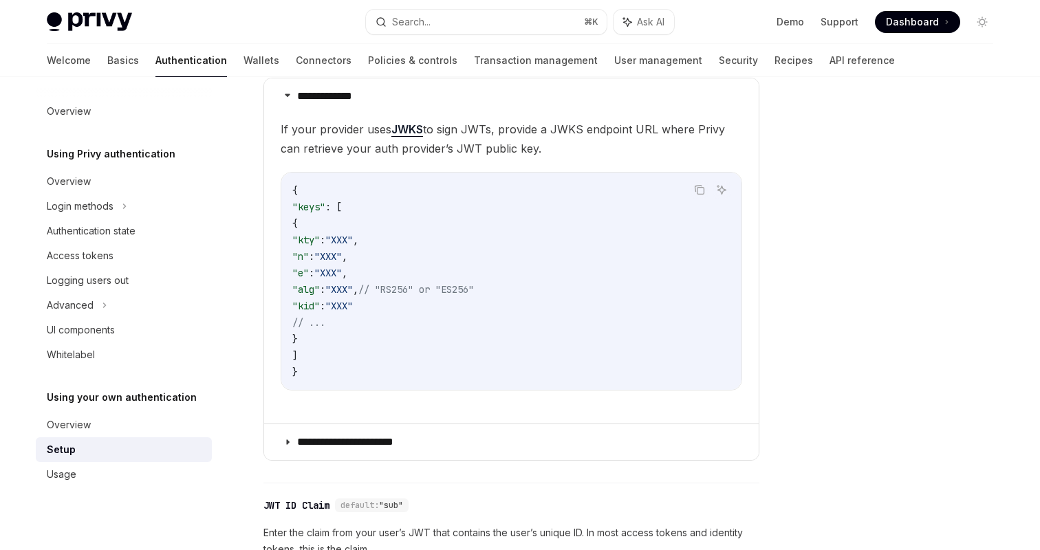
scroll to position [826, 0]
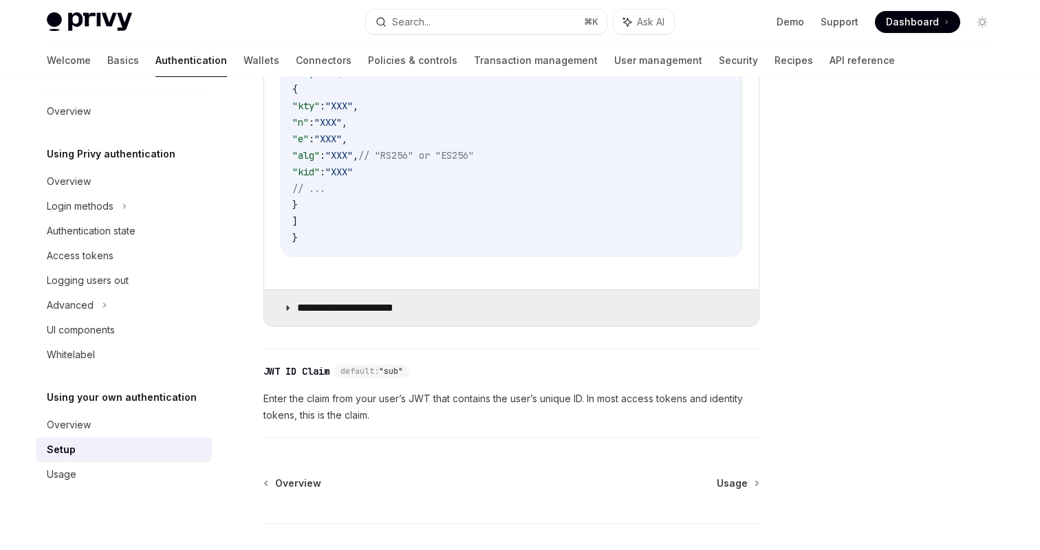
click at [450, 318] on summary "**********" at bounding box center [511, 308] width 494 height 36
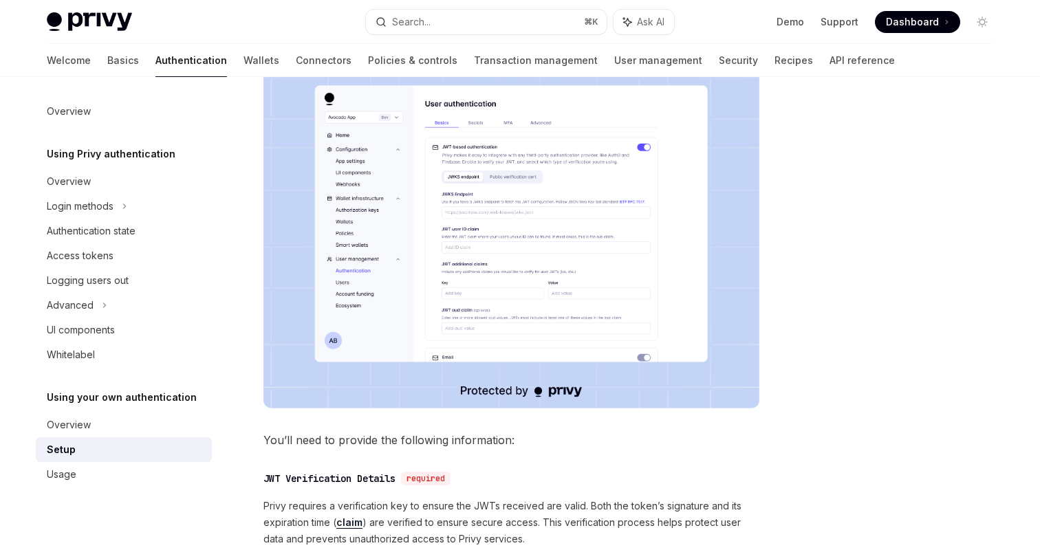
scroll to position [147, 0]
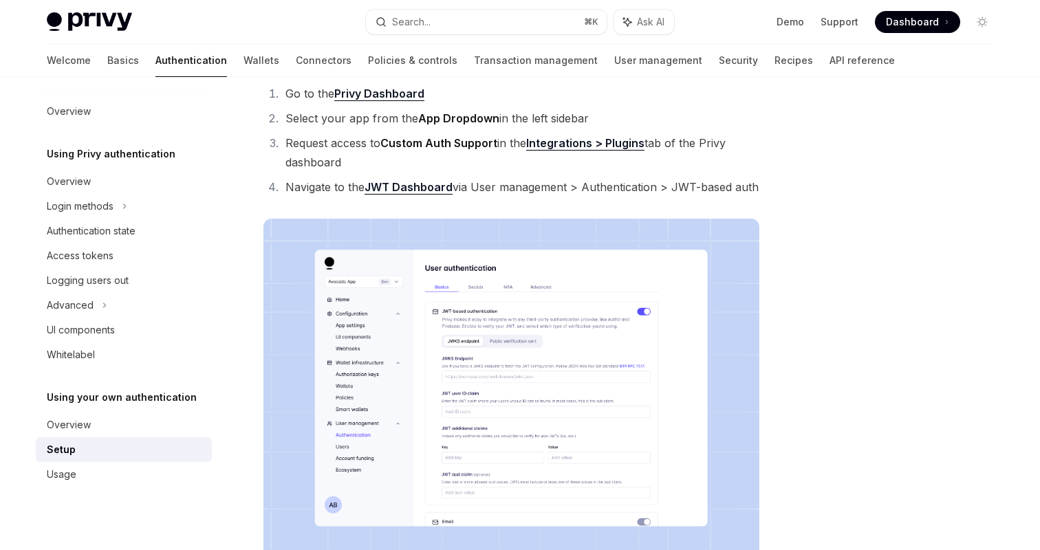
click at [447, 359] on img at bounding box center [511, 396] width 496 height 354
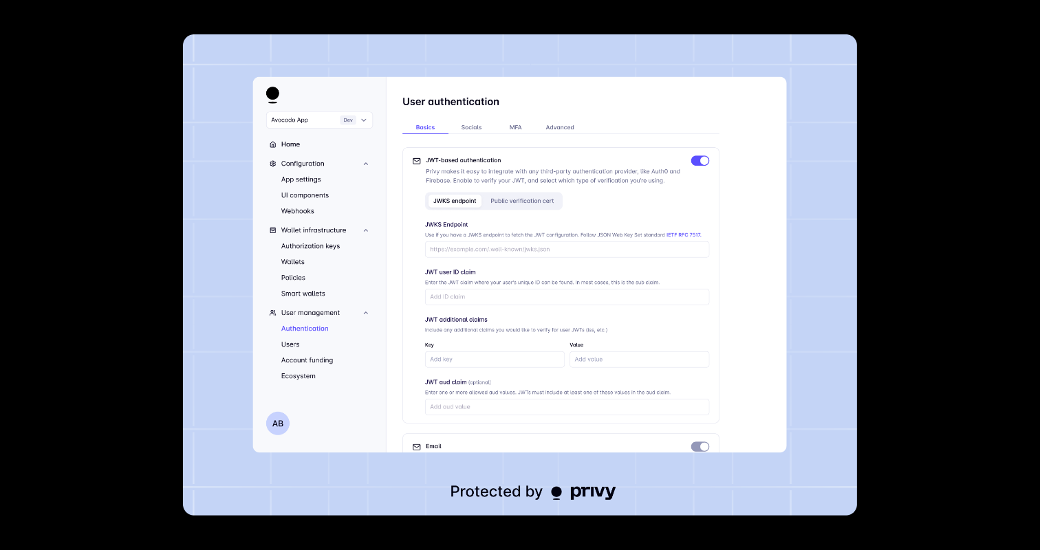
click at [527, 357] on img at bounding box center [520, 274] width 674 height 481
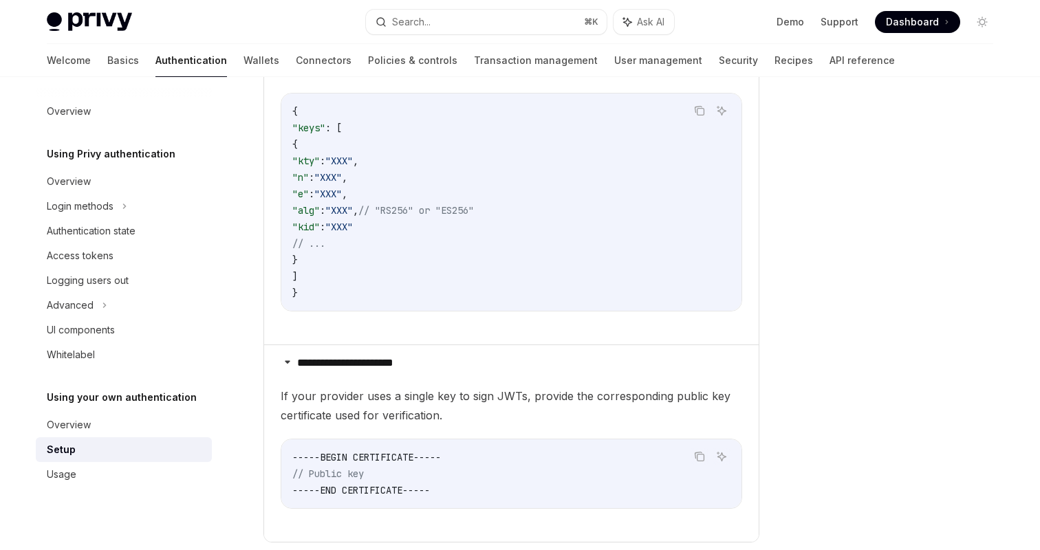
scroll to position [965, 0]
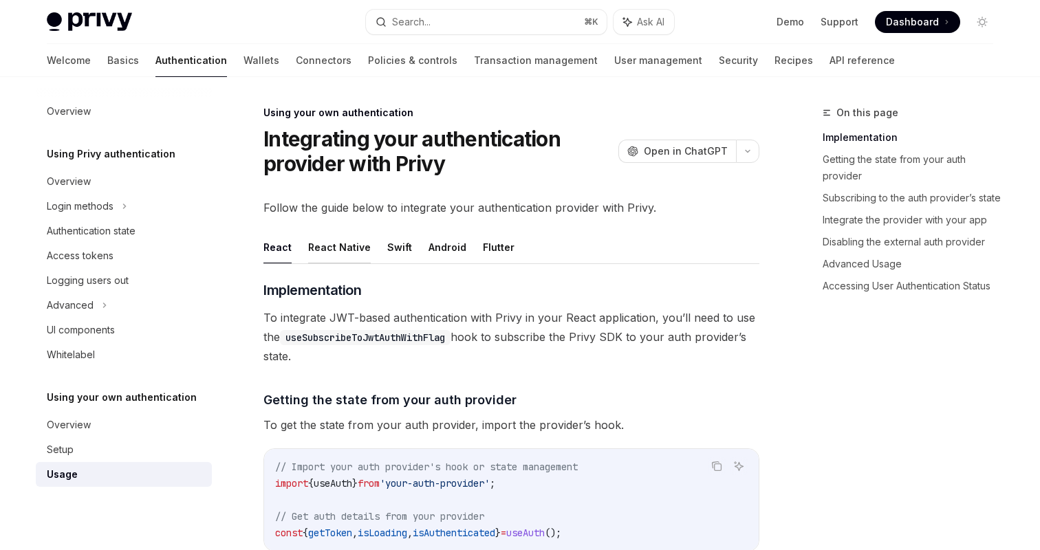
click at [333, 252] on button "React Native" at bounding box center [339, 247] width 63 height 32
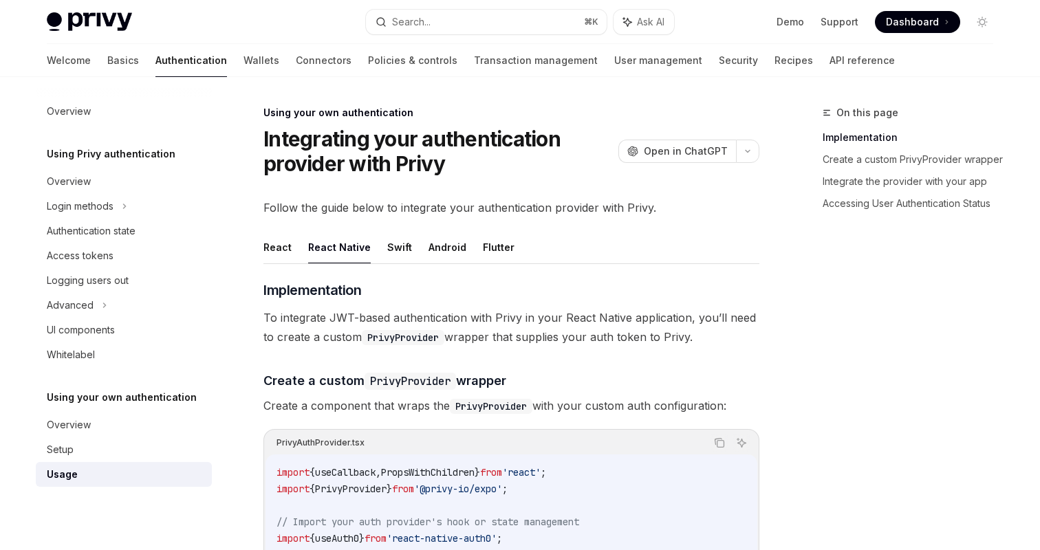
click at [338, 246] on button "React Native" at bounding box center [339, 247] width 63 height 32
type textarea "*"
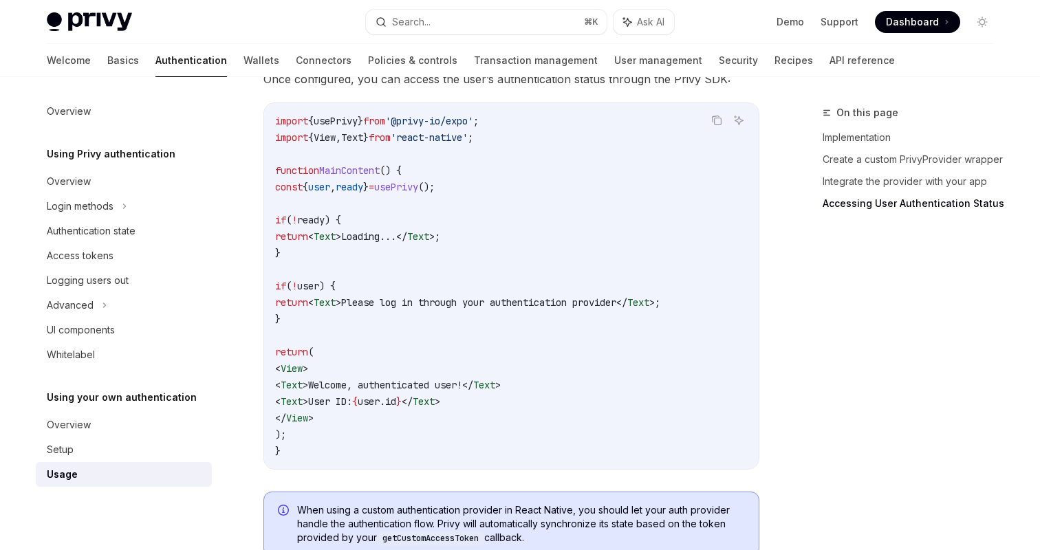
scroll to position [1594, 0]
